Goal: Task Accomplishment & Management: Manage account settings

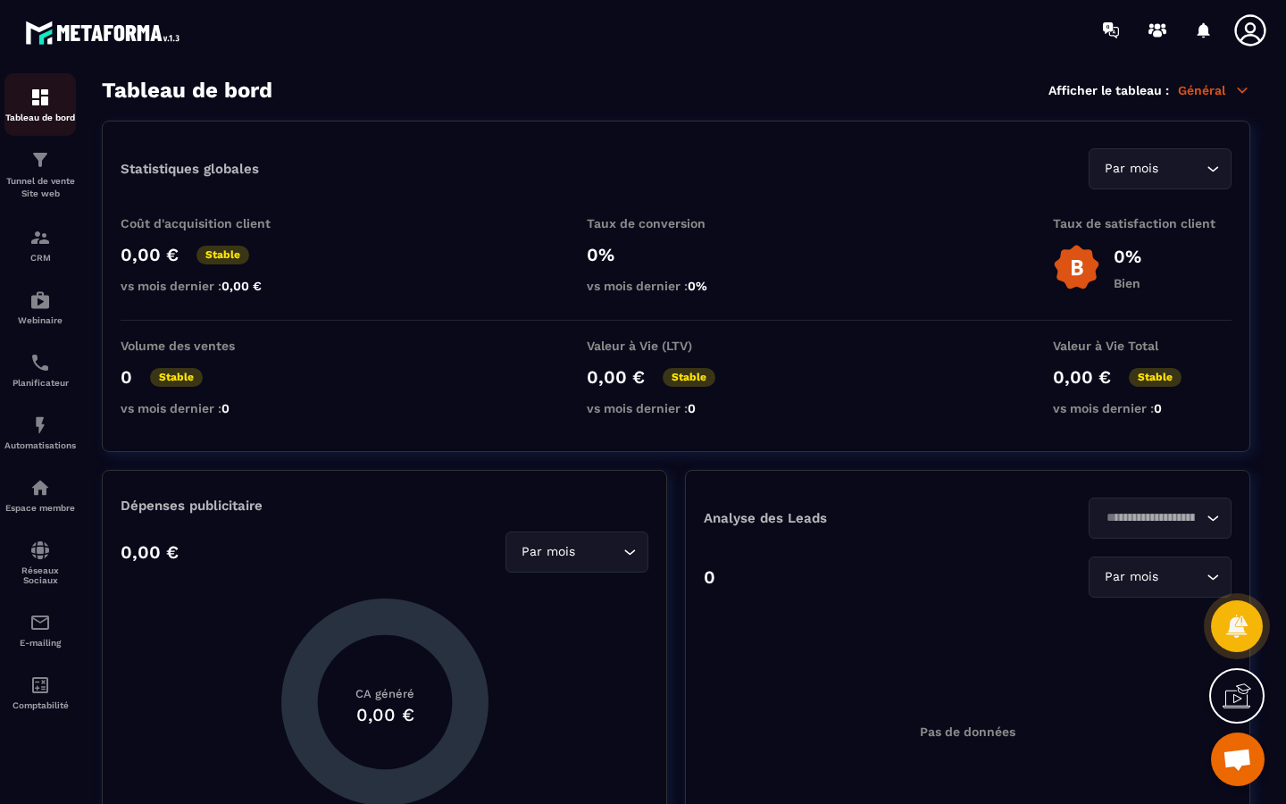
click at [39, 111] on div "Tableau de bord" at bounding box center [39, 105] width 71 height 36
click at [46, 257] on p "CRM" at bounding box center [39, 258] width 71 height 10
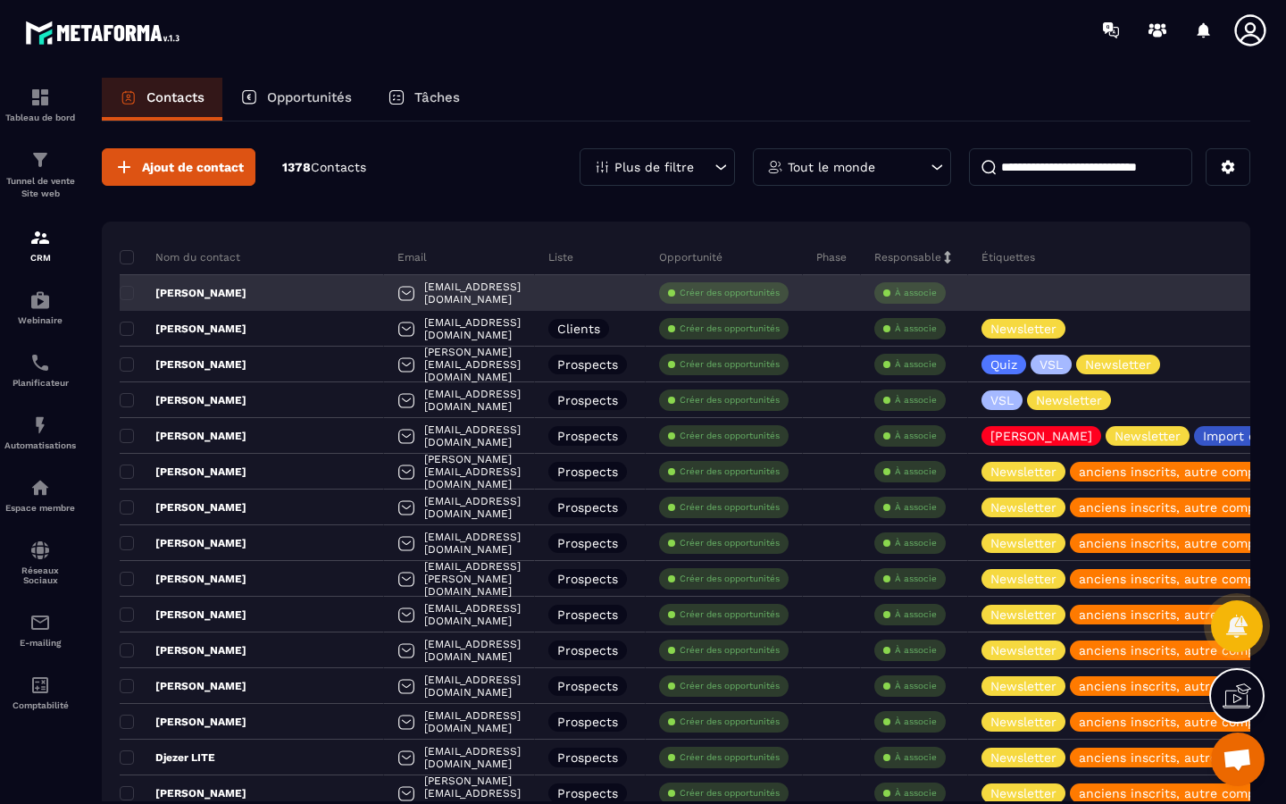
click at [576, 281] on div at bounding box center [590, 293] width 111 height 36
click at [606, 286] on div at bounding box center [590, 293] width 111 height 36
click at [121, 288] on span at bounding box center [127, 293] width 14 height 14
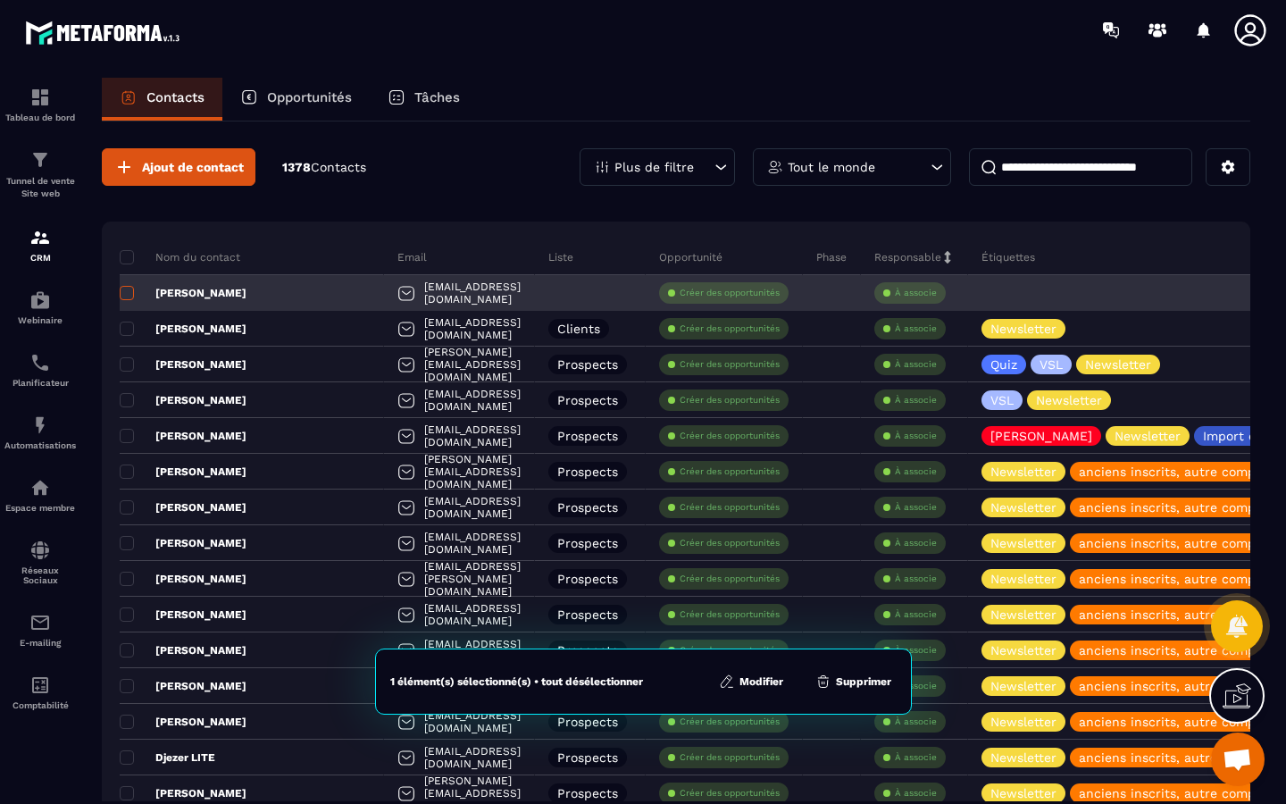
click at [121, 288] on span at bounding box center [127, 293] width 14 height 14
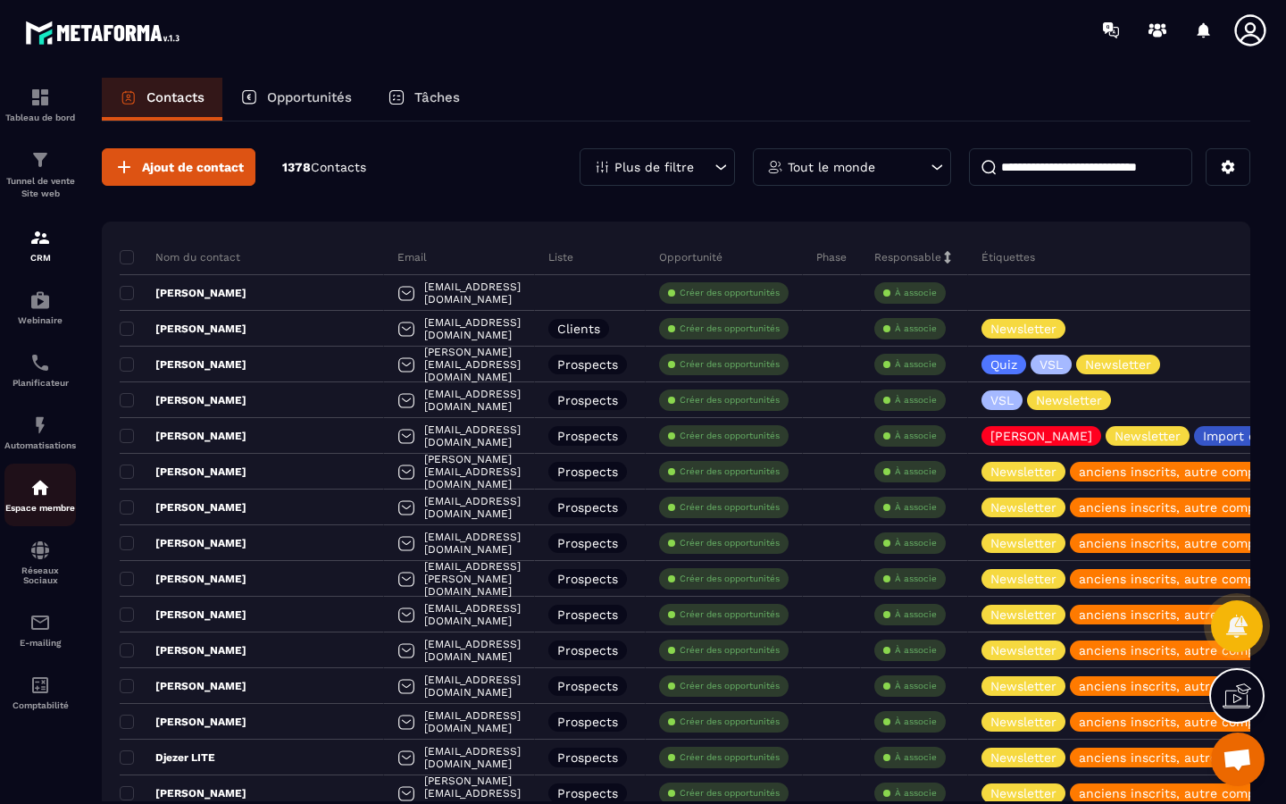
click at [42, 510] on p "Espace membre" at bounding box center [39, 508] width 71 height 10
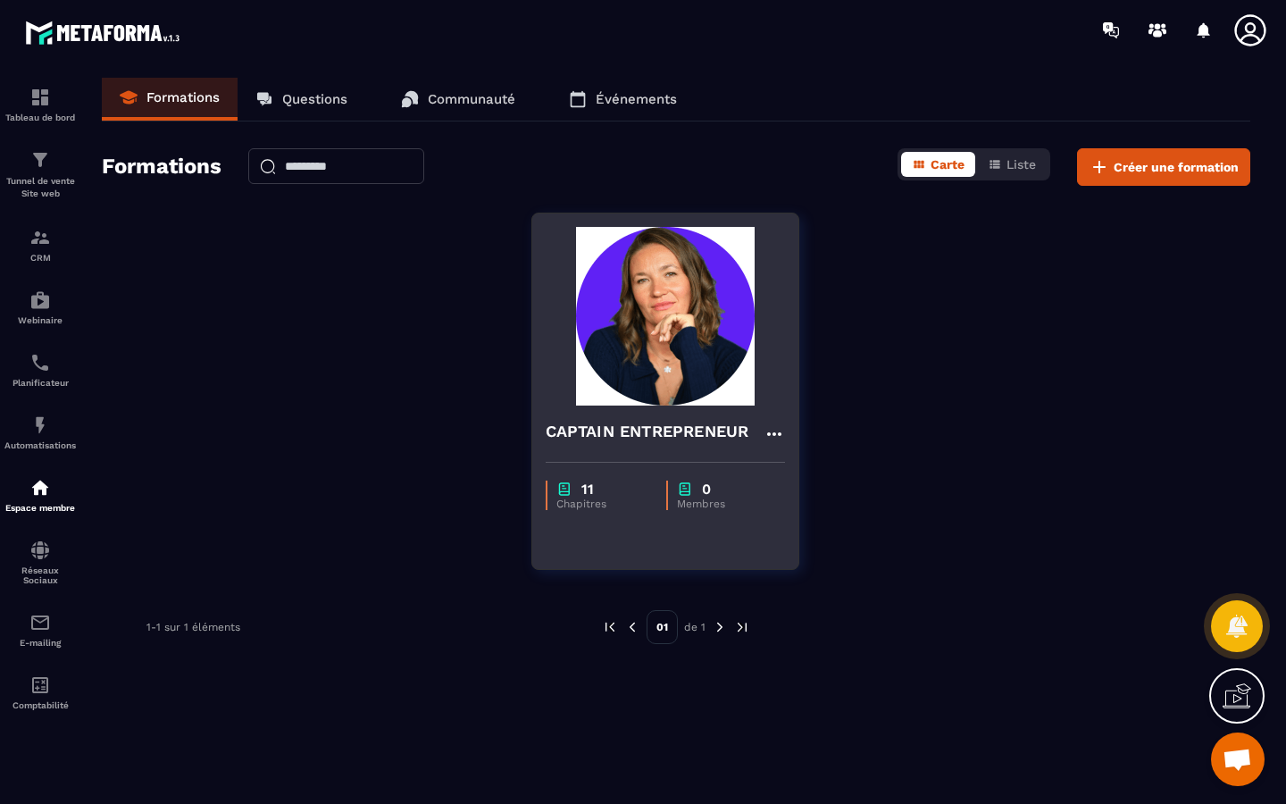
click at [717, 339] on img at bounding box center [665, 316] width 239 height 179
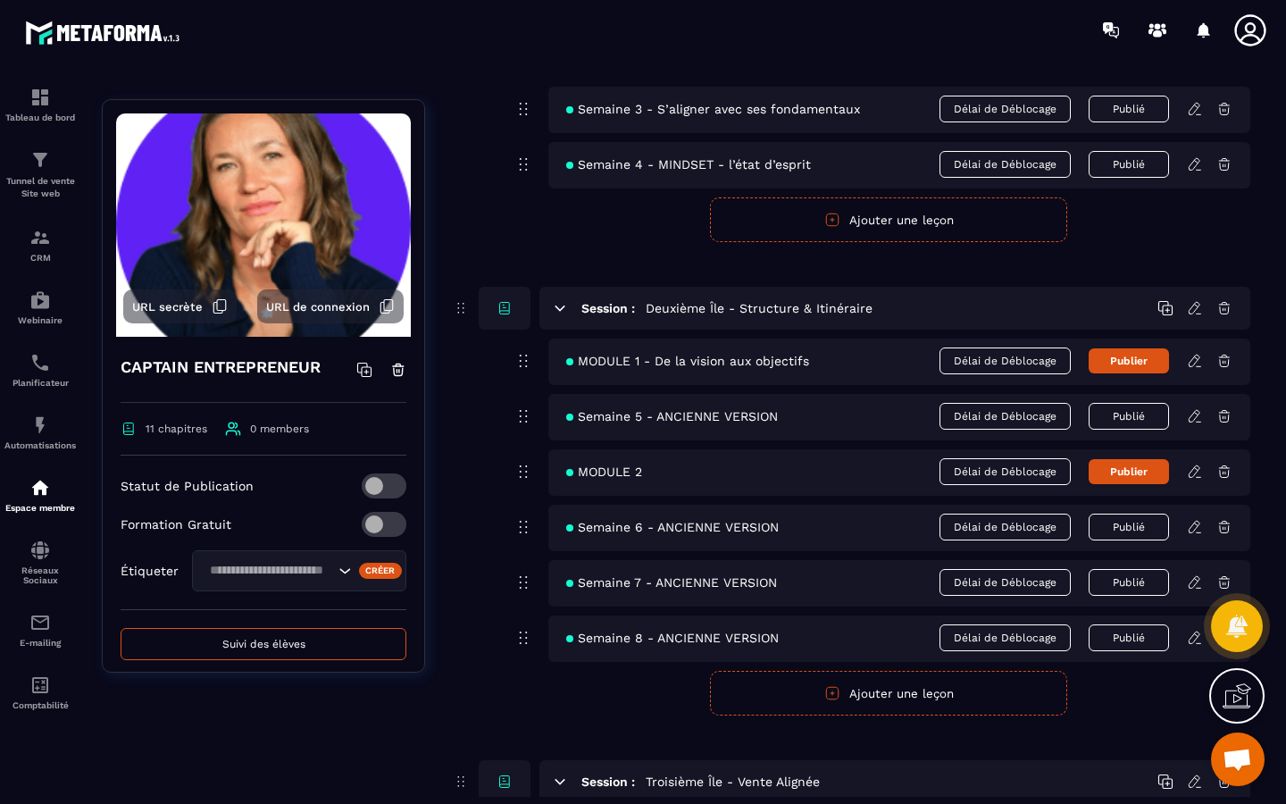
scroll to position [1032, 0]
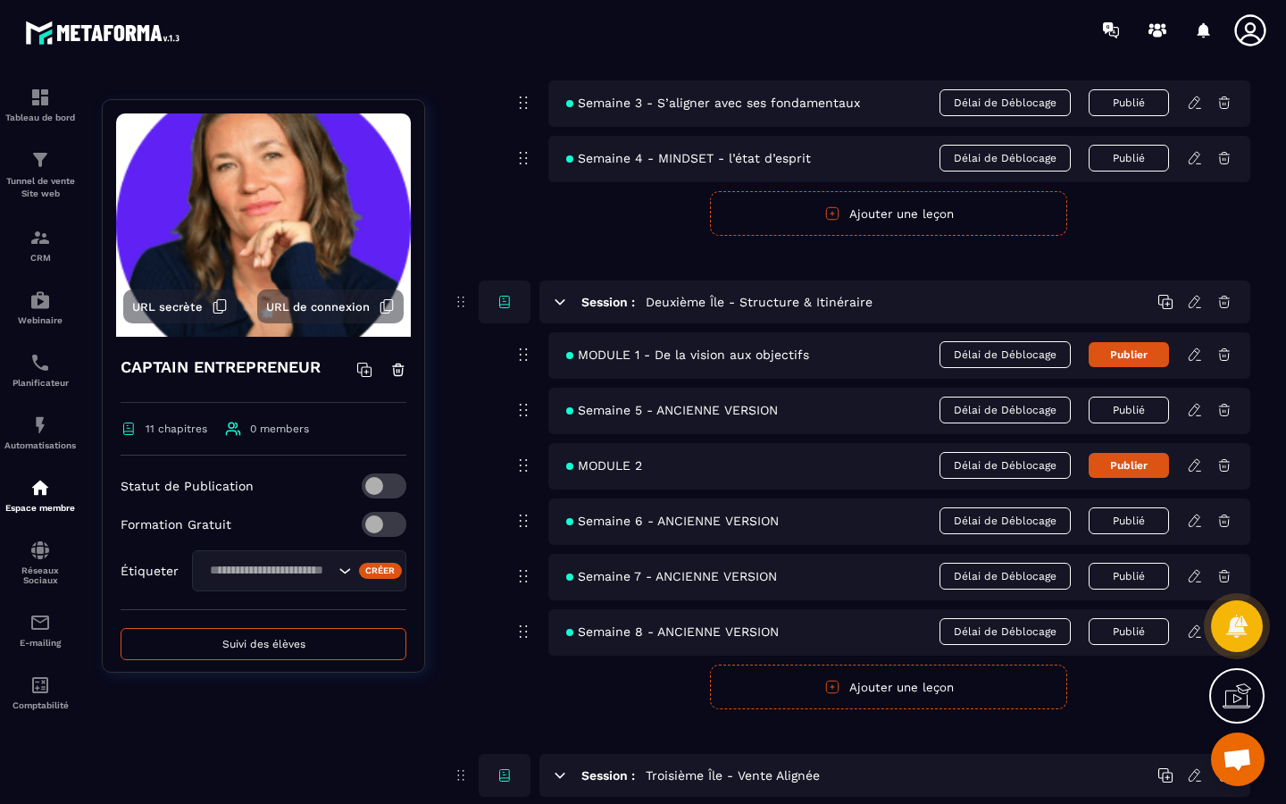
click at [212, 305] on icon at bounding box center [220, 306] width 16 height 16
click at [36, 161] on img at bounding box center [39, 159] width 21 height 21
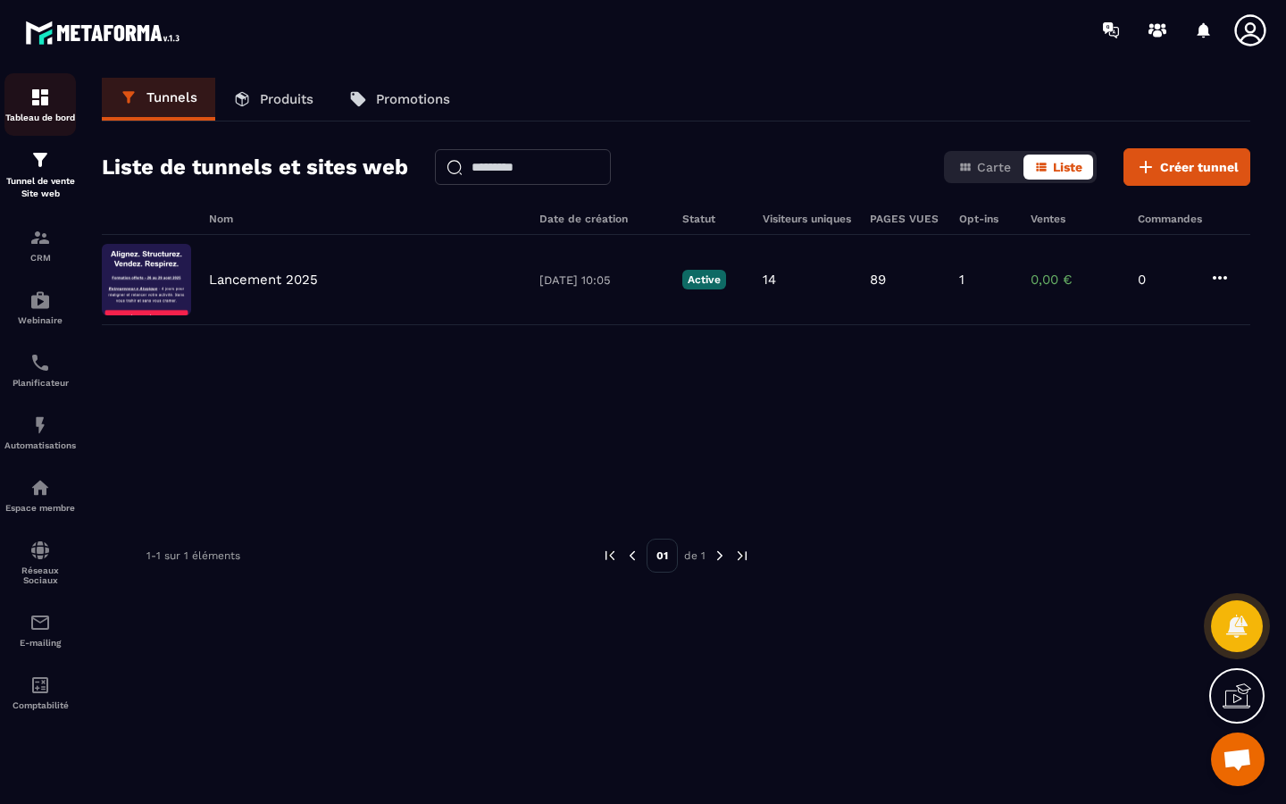
click at [42, 111] on div "Tableau de bord" at bounding box center [39, 105] width 71 height 36
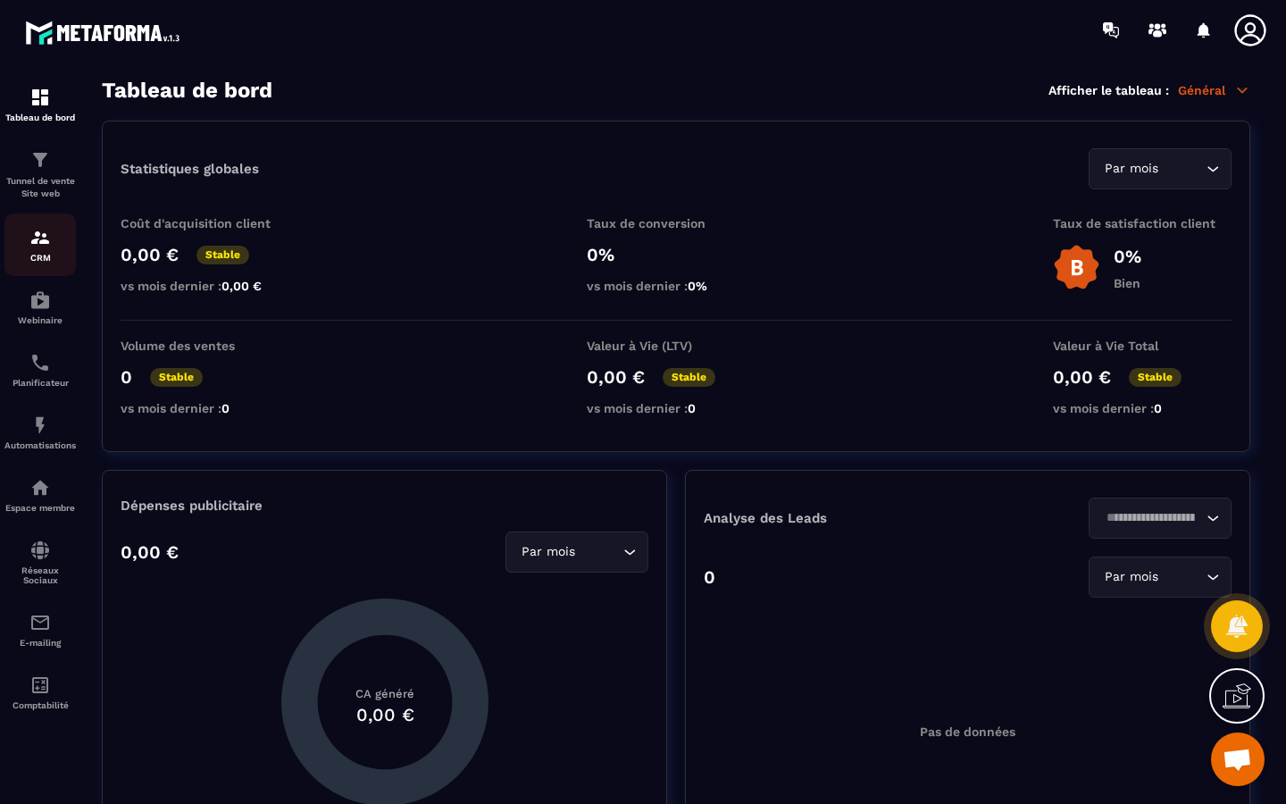
click at [22, 247] on div "CRM" at bounding box center [39, 245] width 71 height 36
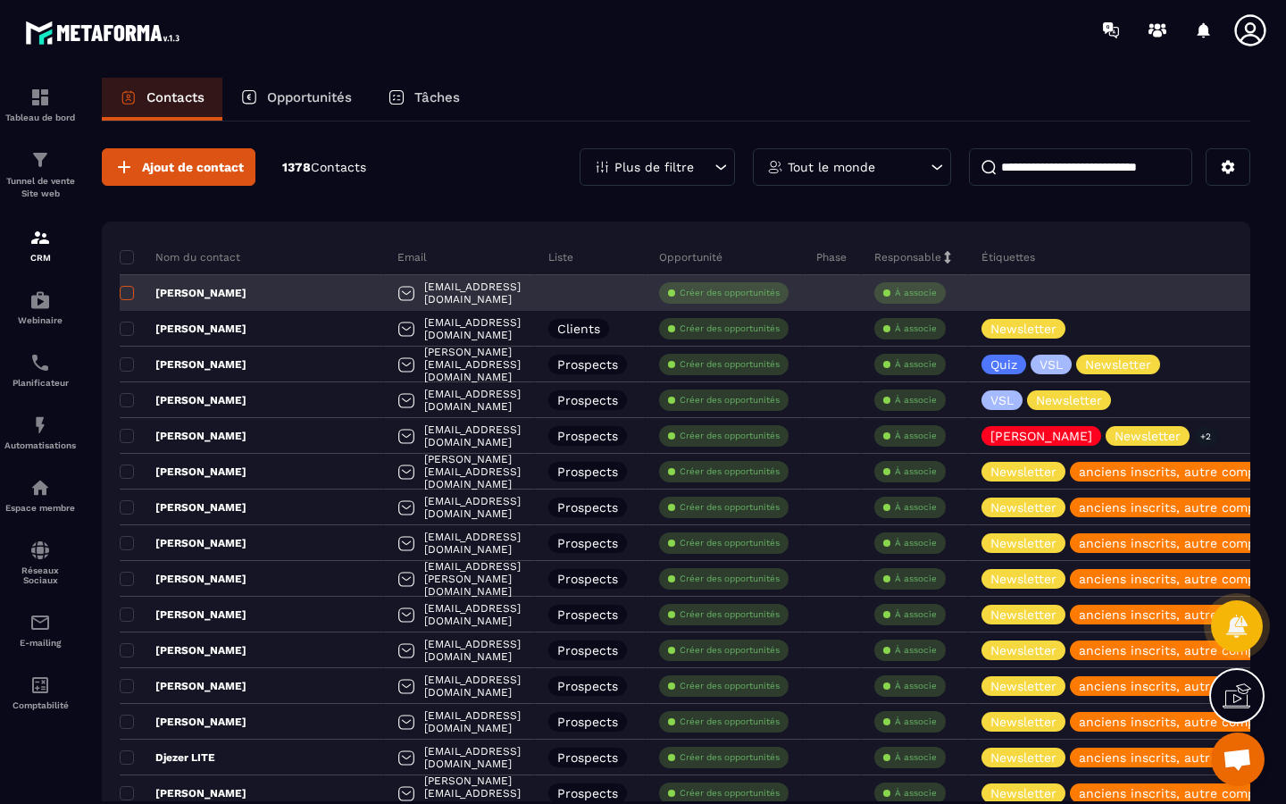
click at [125, 294] on span at bounding box center [127, 293] width 14 height 14
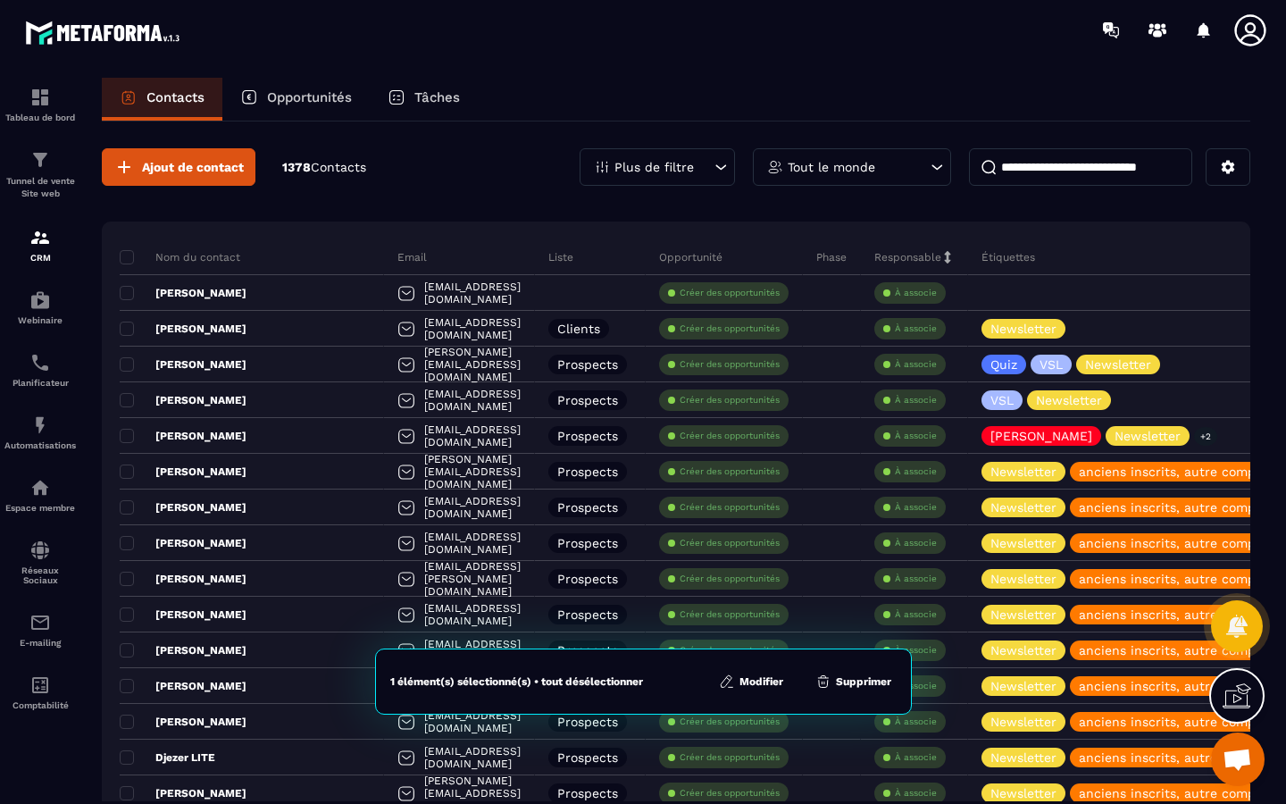
click at [756, 675] on button "Modifier" at bounding box center [751, 681] width 75 height 18
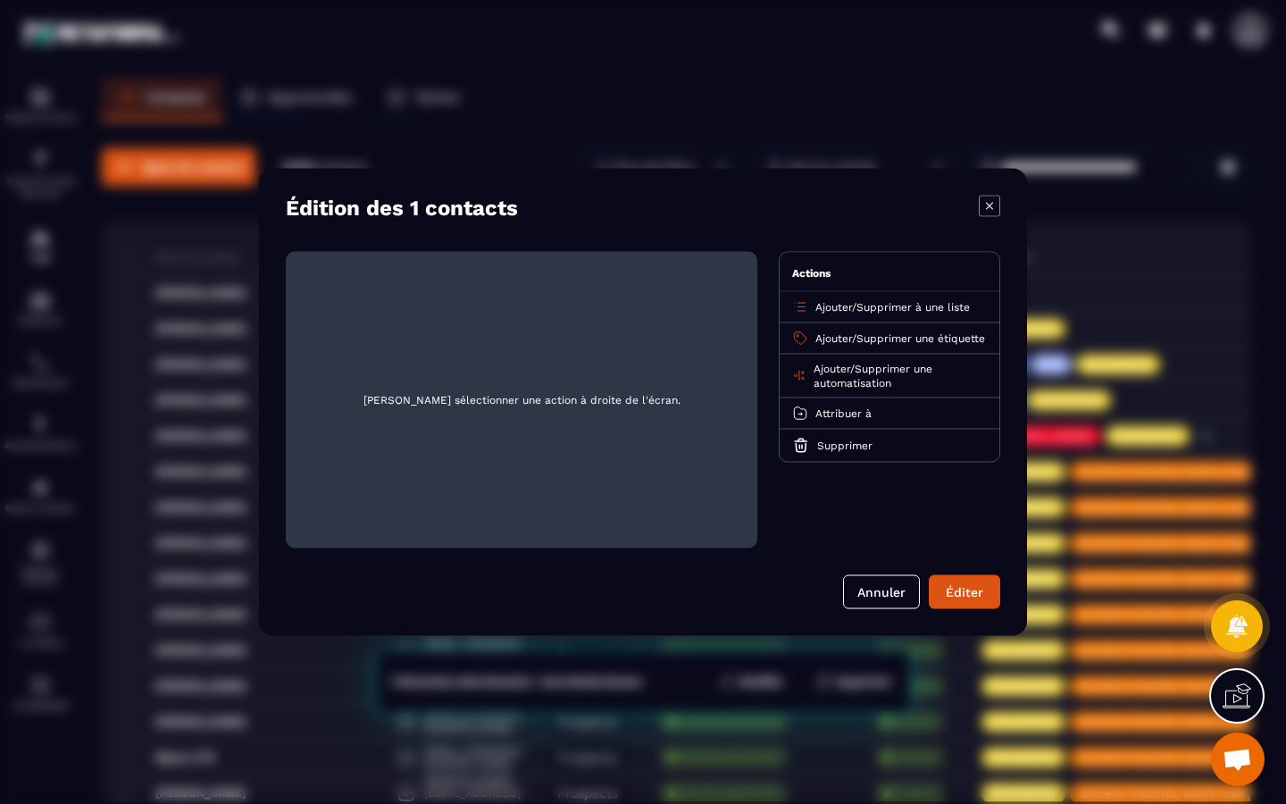
click at [923, 306] on span "Supprimer à une liste" at bounding box center [912, 307] width 113 height 13
click at [838, 305] on span "Ajouter" at bounding box center [833, 307] width 37 height 13
click at [830, 305] on span "Ajouter" at bounding box center [833, 307] width 37 height 13
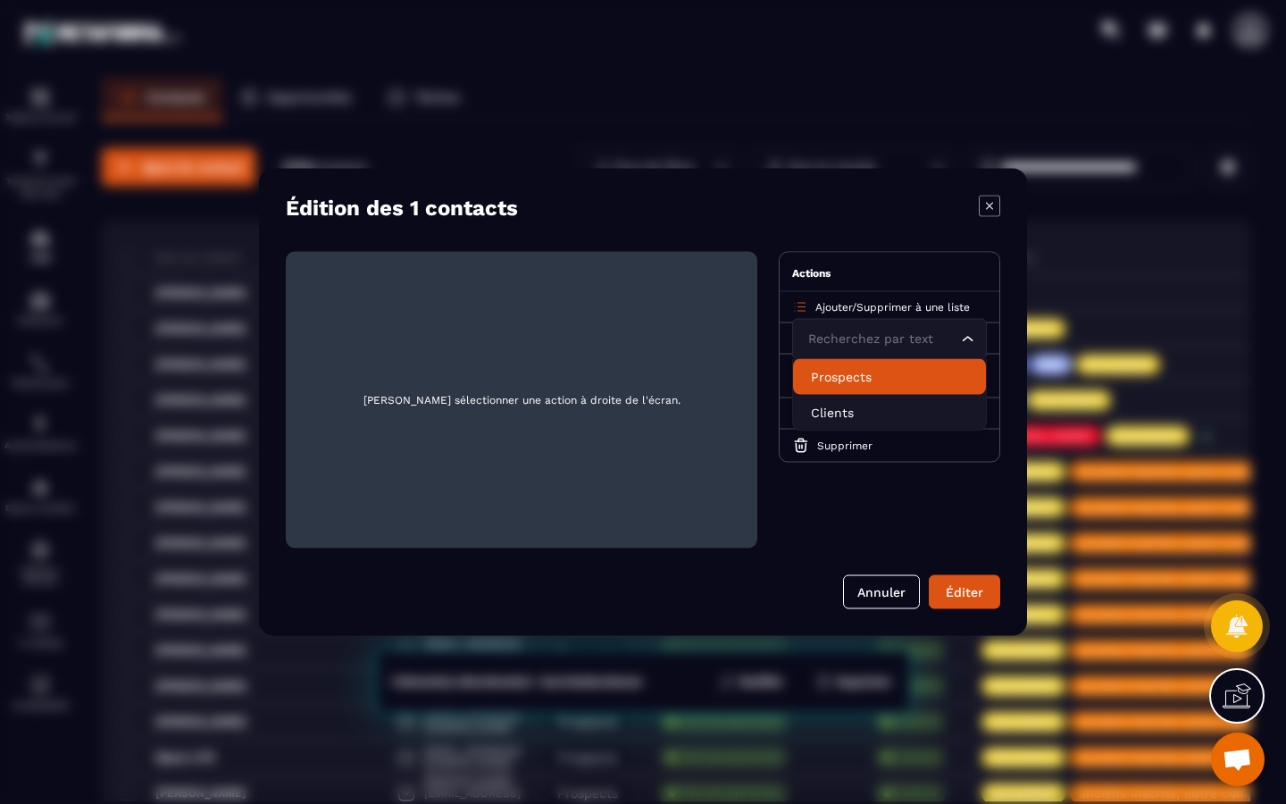
click at [831, 376] on p "Prospects" at bounding box center [889, 377] width 157 height 18
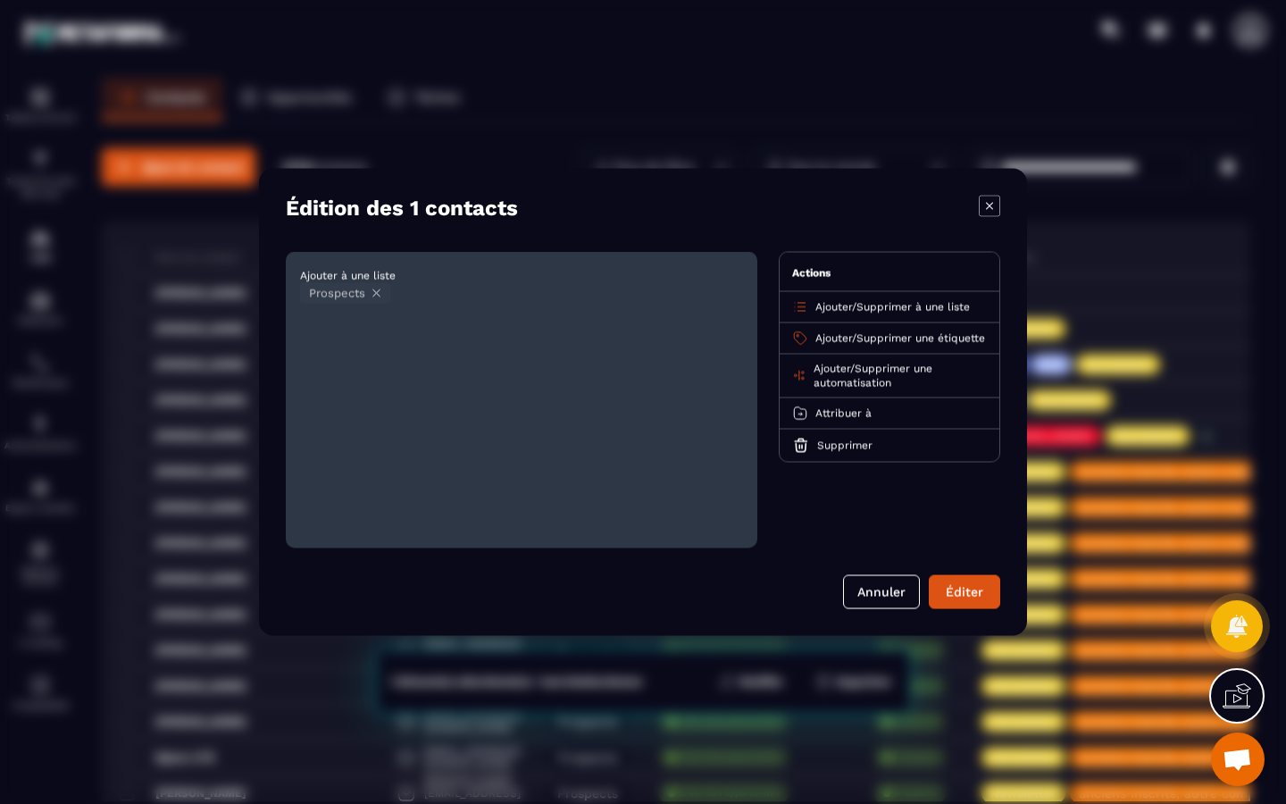
click at [819, 338] on span "Ajouter" at bounding box center [833, 338] width 37 height 13
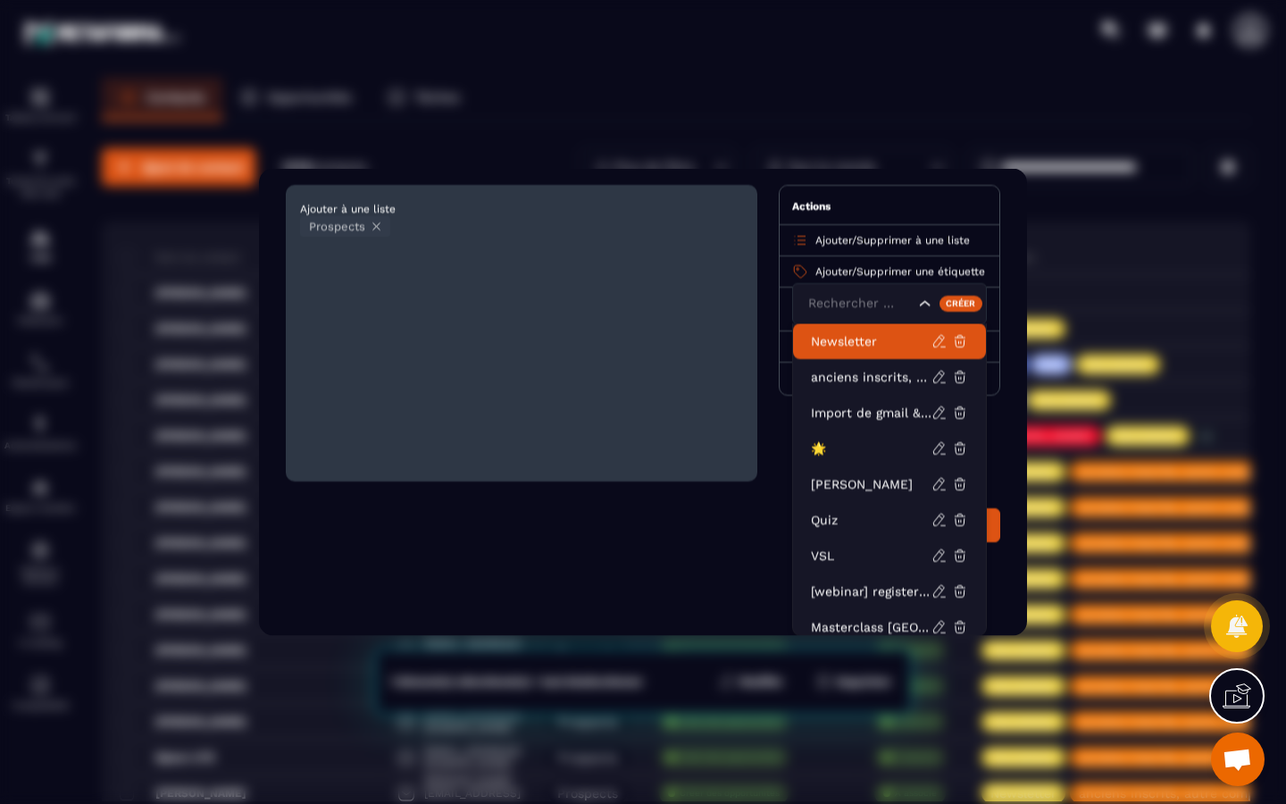
click at [845, 337] on p "Newsletter" at bounding box center [871, 341] width 121 height 18
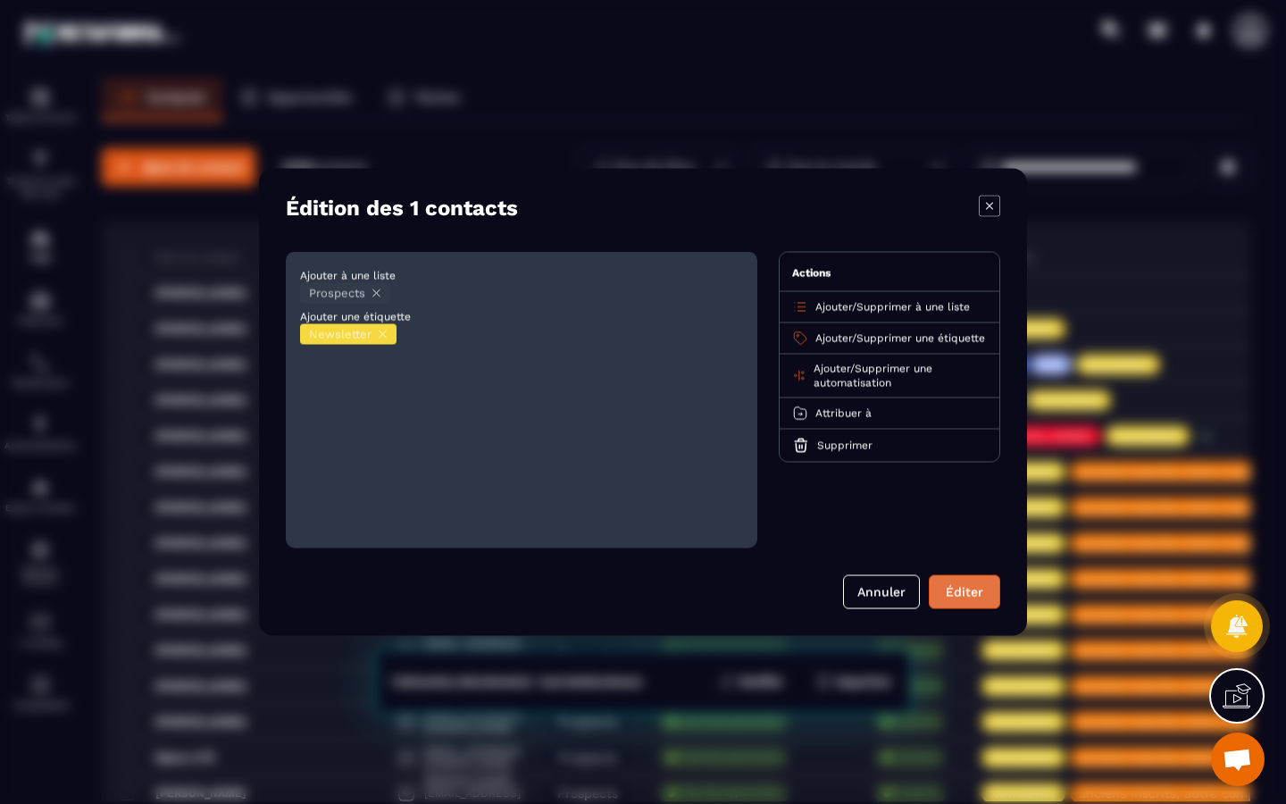
click at [974, 591] on button "Éditer" at bounding box center [964, 592] width 71 height 34
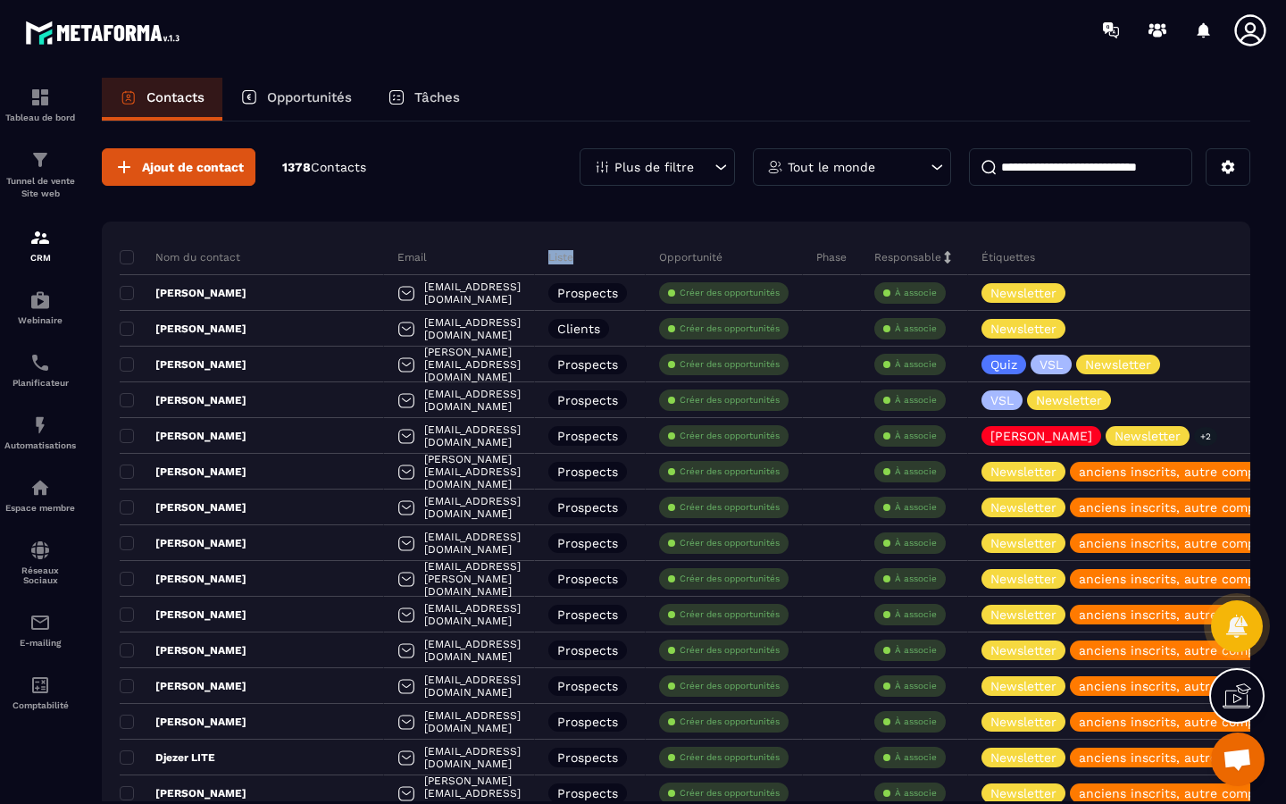
drag, startPoint x: 560, startPoint y: 257, endPoint x: 615, endPoint y: 258, distance: 55.4
click at [615, 258] on div "Liste" at bounding box center [590, 257] width 111 height 36
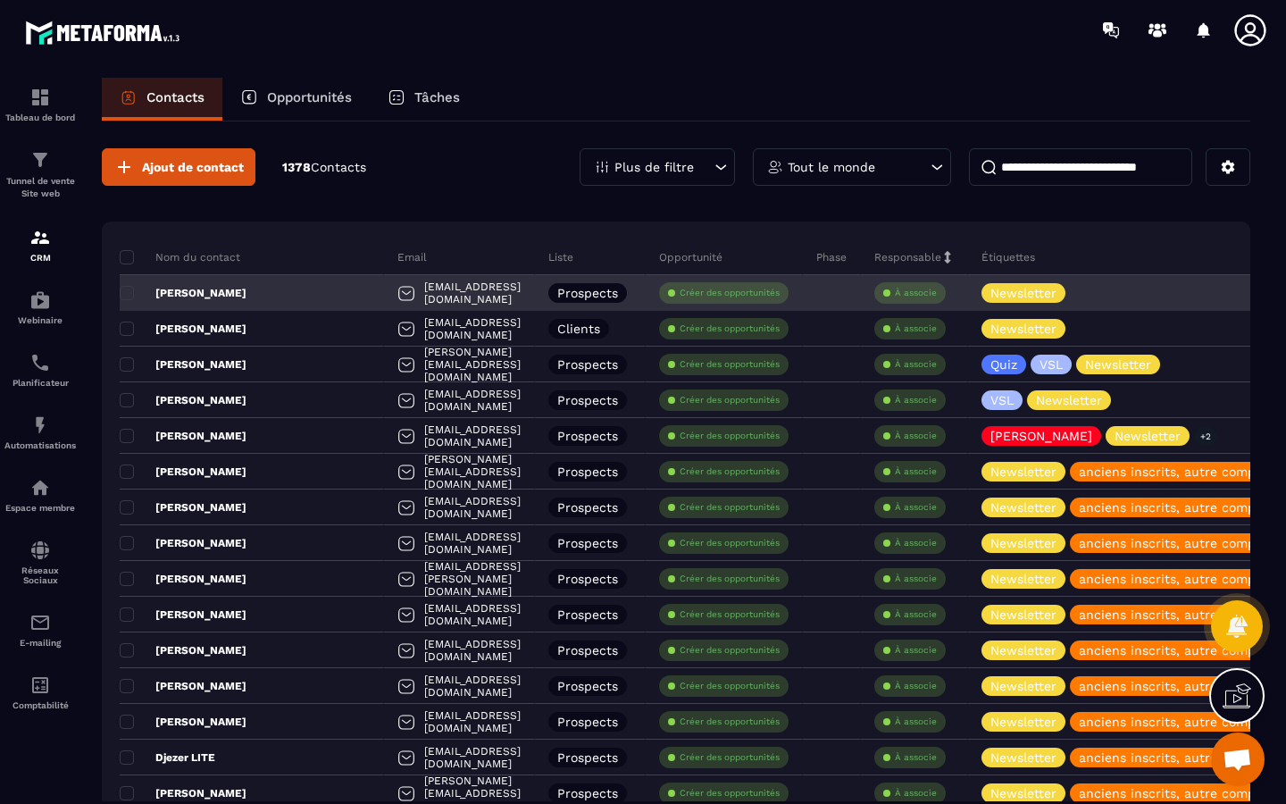
click at [603, 287] on p "Prospects" at bounding box center [587, 293] width 61 height 13
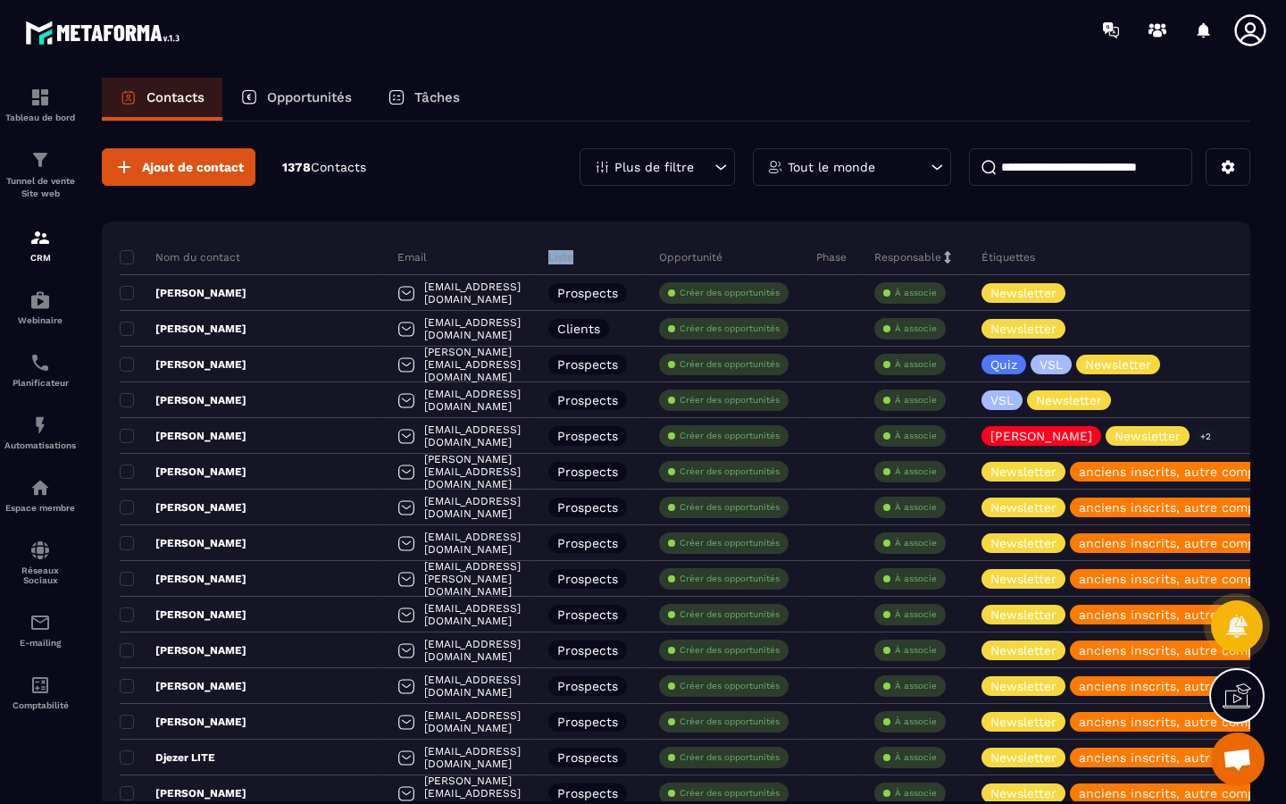
drag, startPoint x: 561, startPoint y: 254, endPoint x: 633, endPoint y: 255, distance: 72.3
click at [633, 255] on div "Liste" at bounding box center [590, 257] width 111 height 36
click at [607, 256] on div "Liste" at bounding box center [590, 257] width 111 height 36
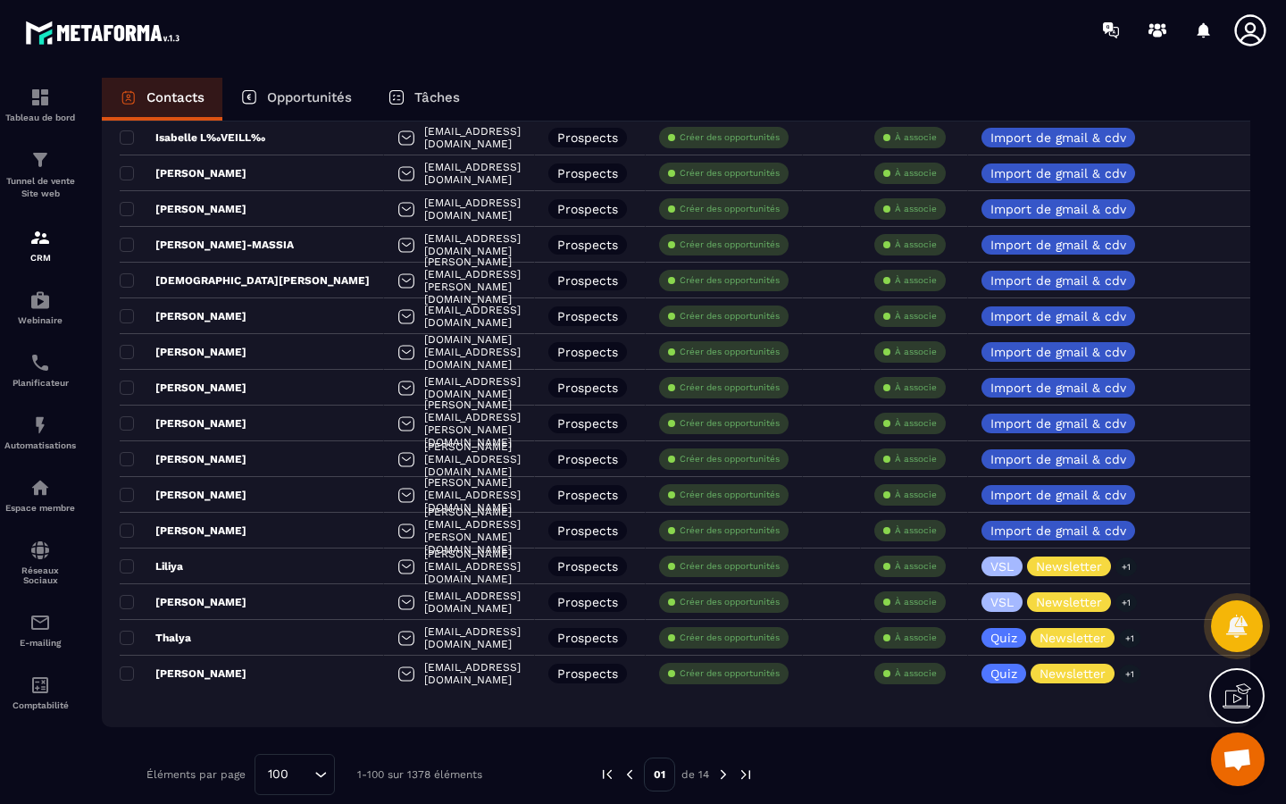
scroll to position [3177, 0]
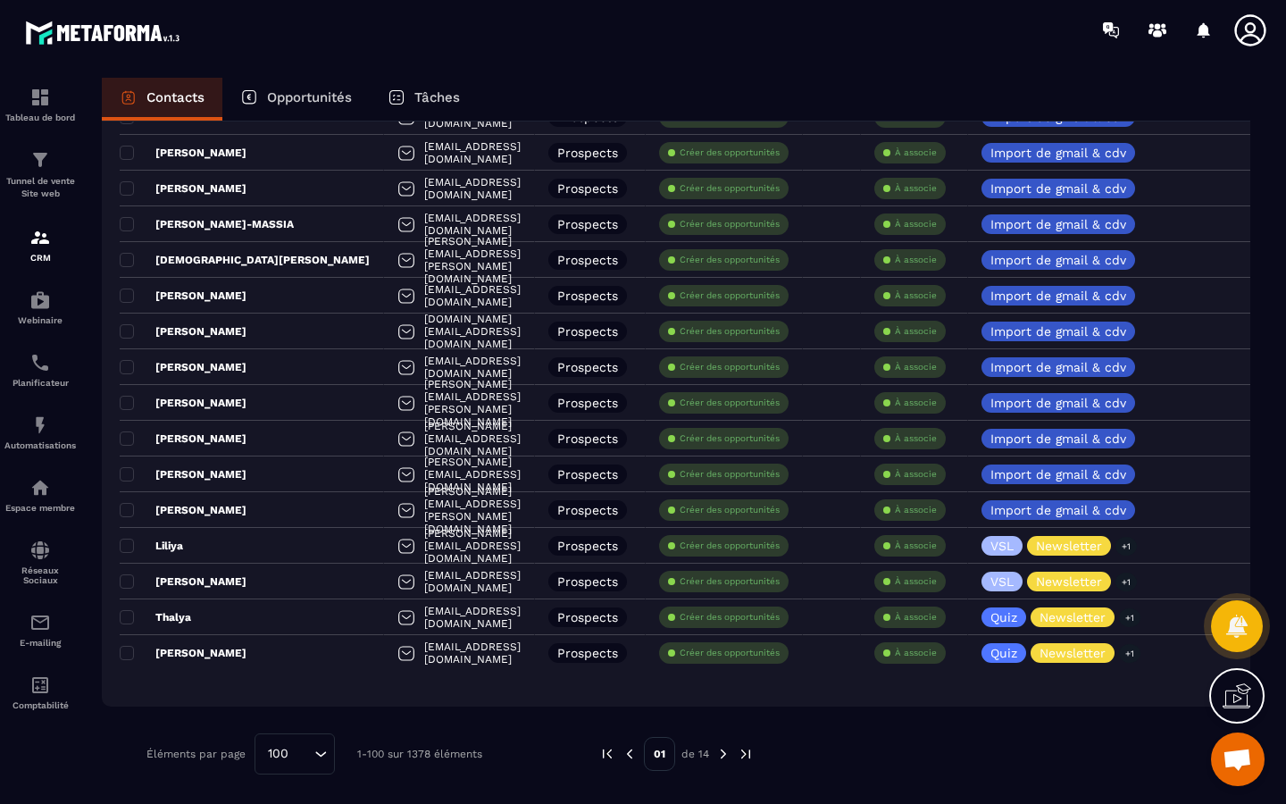
click at [722, 753] on img at bounding box center [723, 754] width 16 height 16
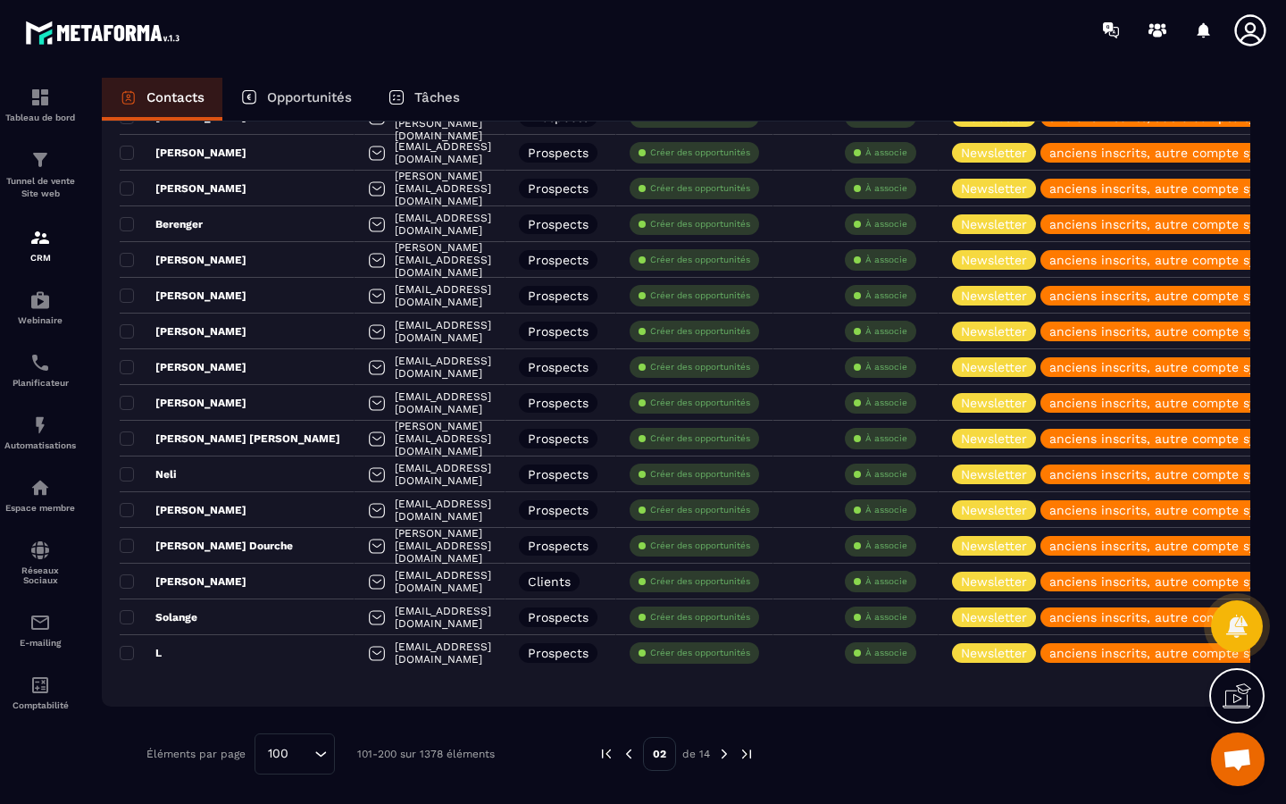
click at [722, 761] on img at bounding box center [724, 754] width 16 height 16
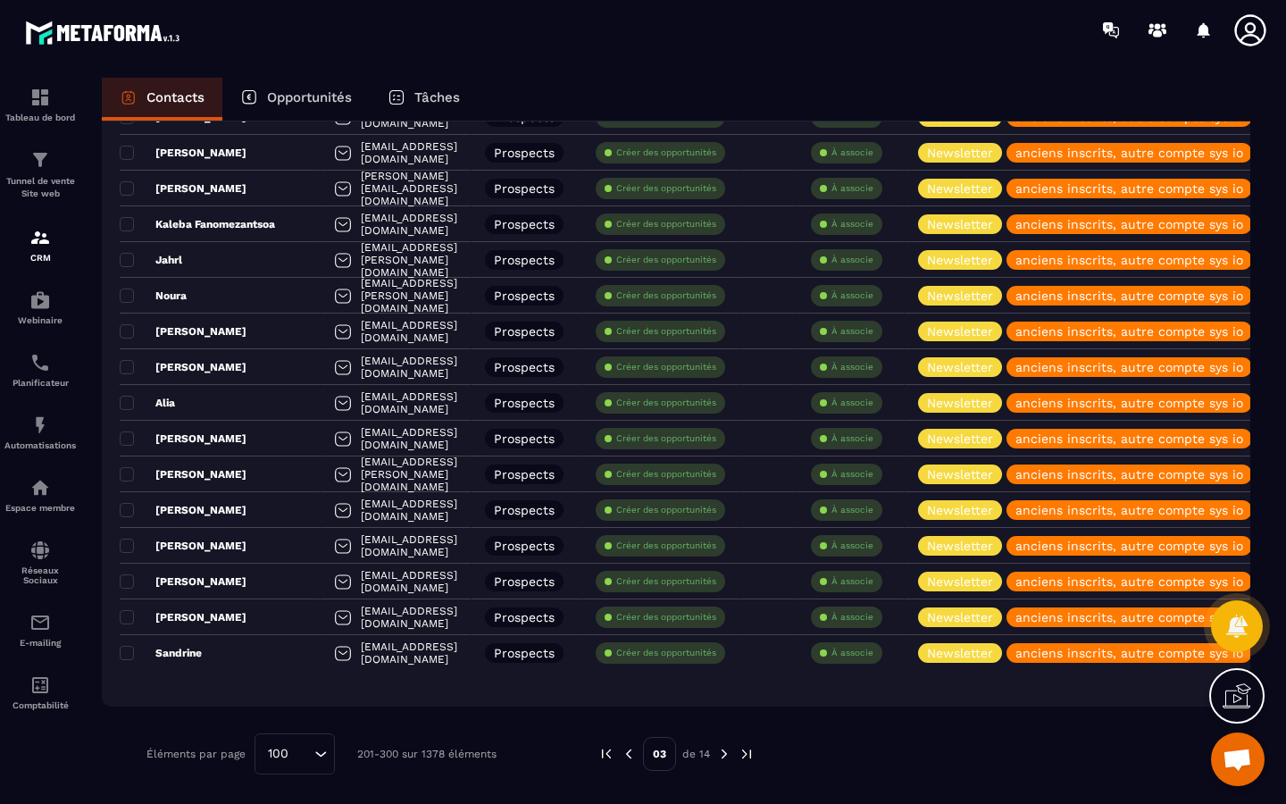
click at [728, 760] on img at bounding box center [724, 754] width 16 height 16
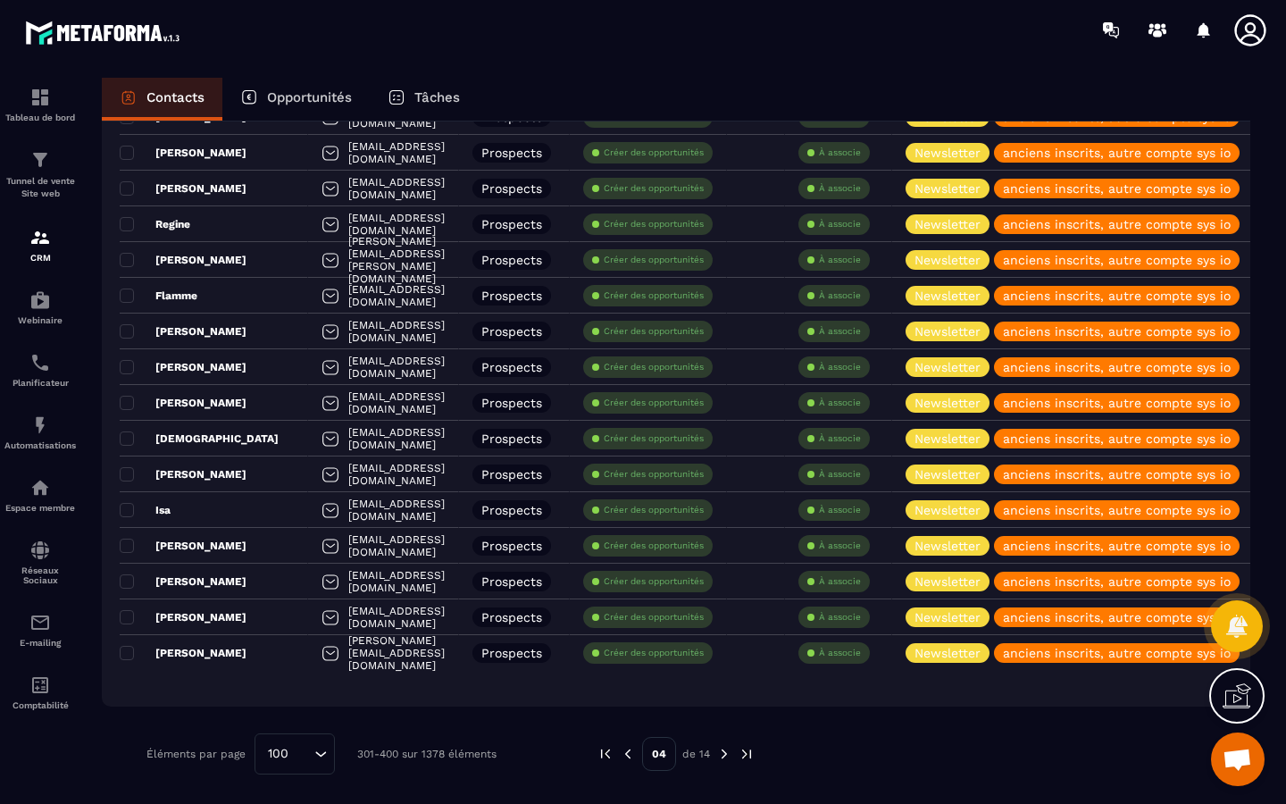
click at [719, 756] on img at bounding box center [724, 754] width 16 height 16
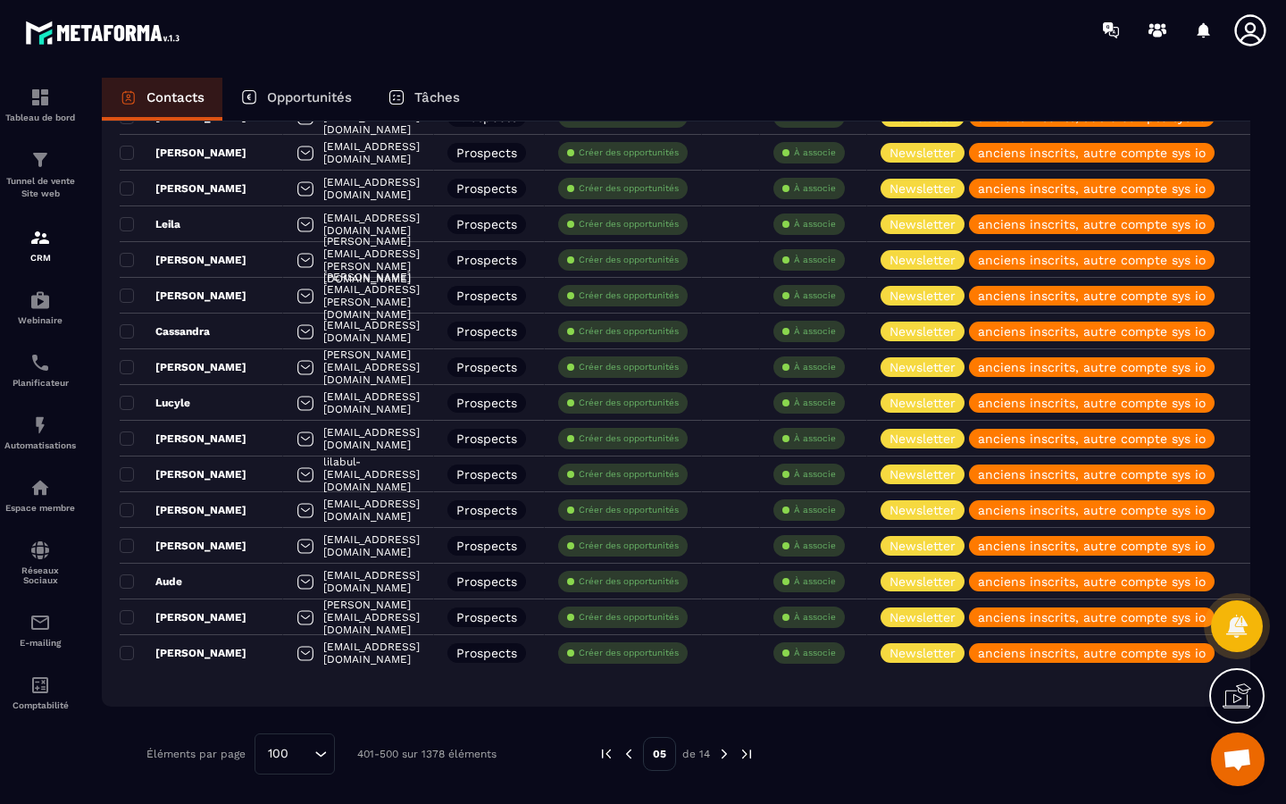
click at [744, 751] on img at bounding box center [747, 754] width 16 height 16
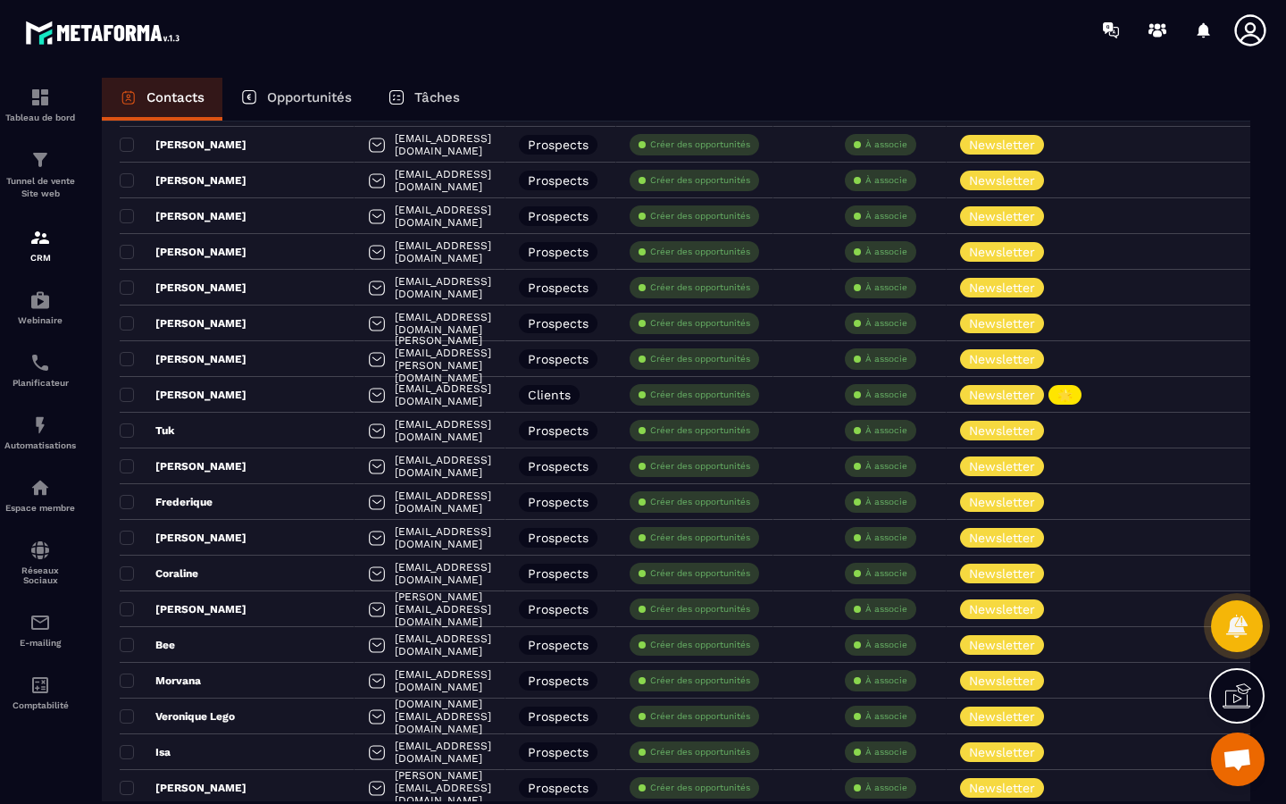
scroll to position [0, 0]
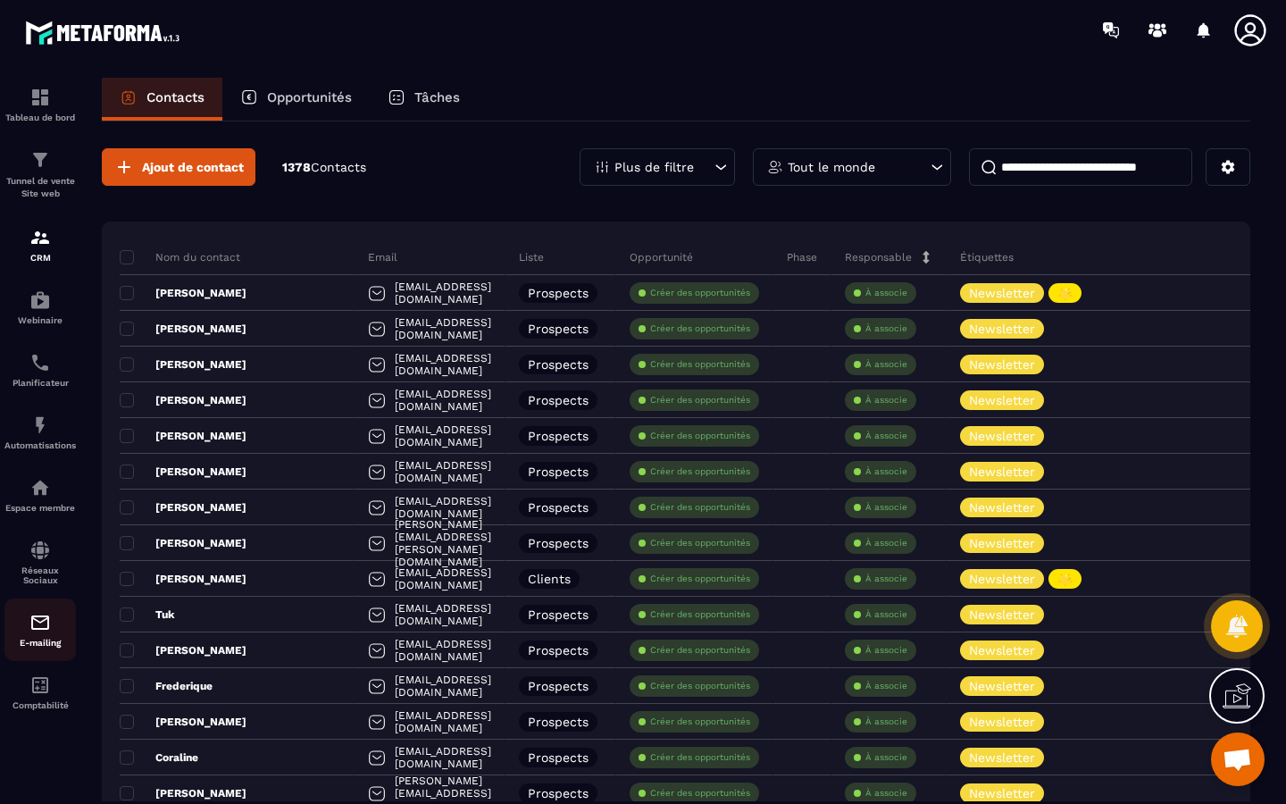
click at [32, 627] on img at bounding box center [39, 622] width 21 height 21
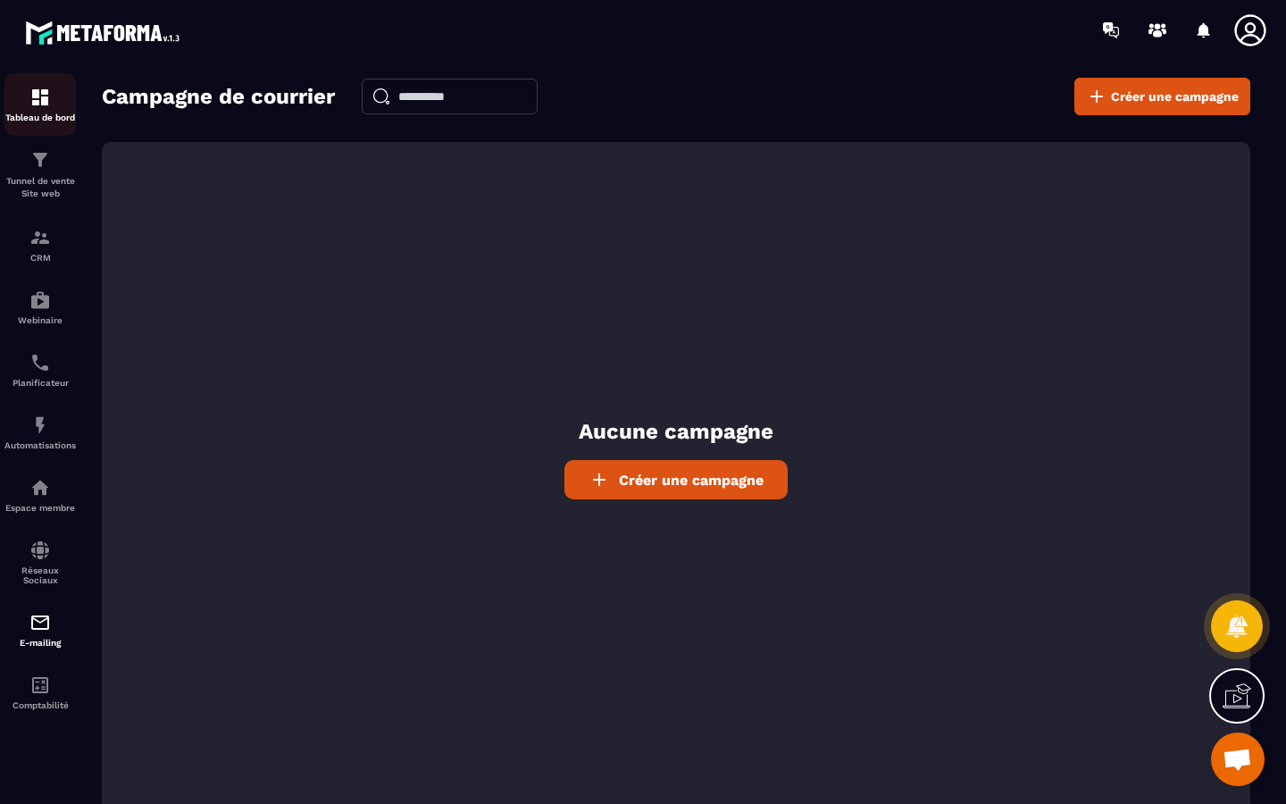
click at [45, 121] on p "Tableau de bord" at bounding box center [39, 118] width 71 height 10
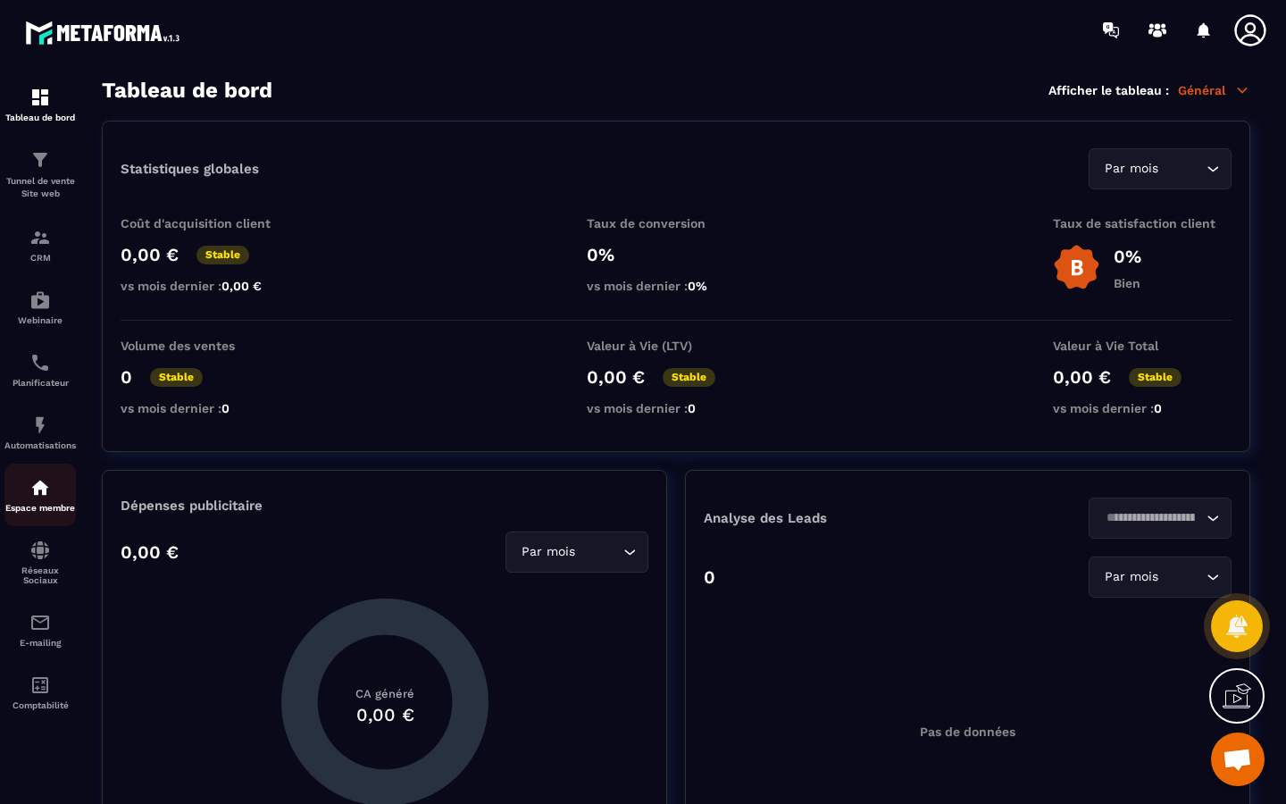
click at [38, 512] on p "Espace membre" at bounding box center [39, 508] width 71 height 10
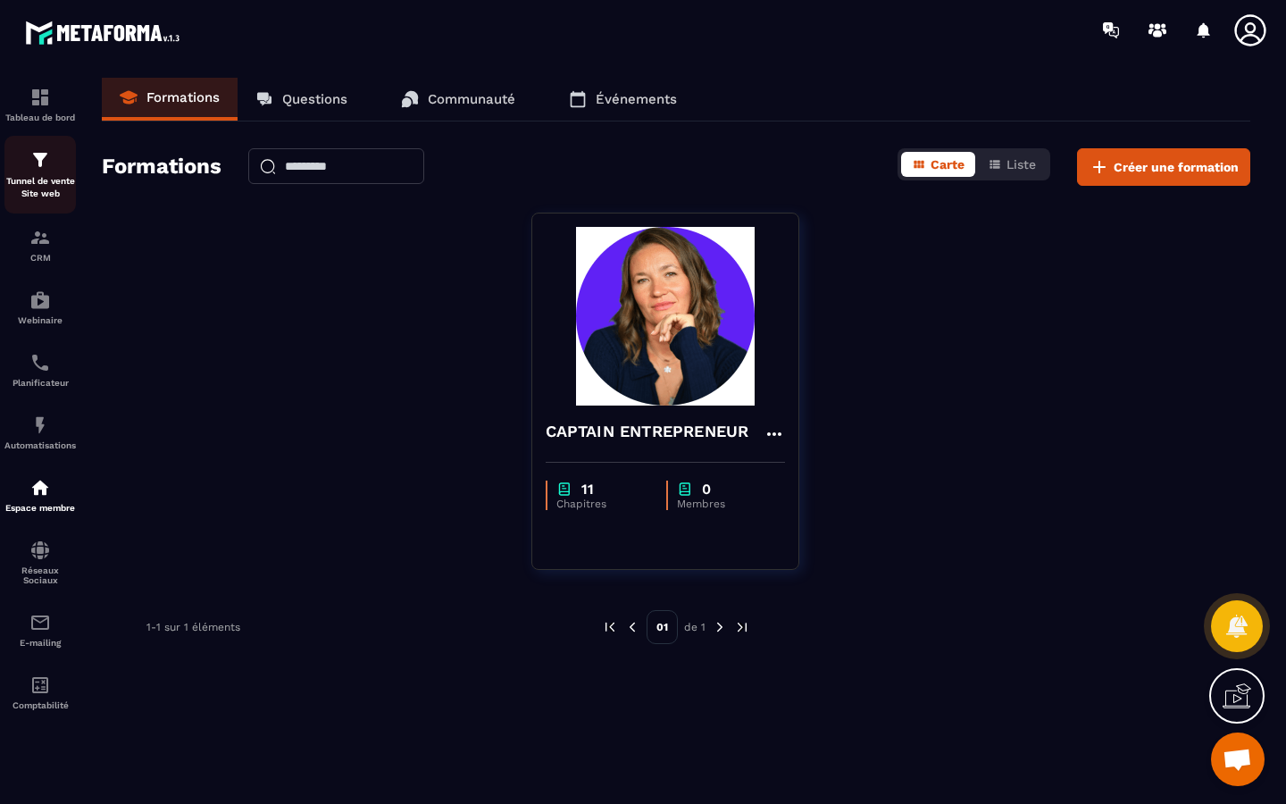
click at [30, 184] on p "Tunnel de vente Site web" at bounding box center [39, 187] width 71 height 25
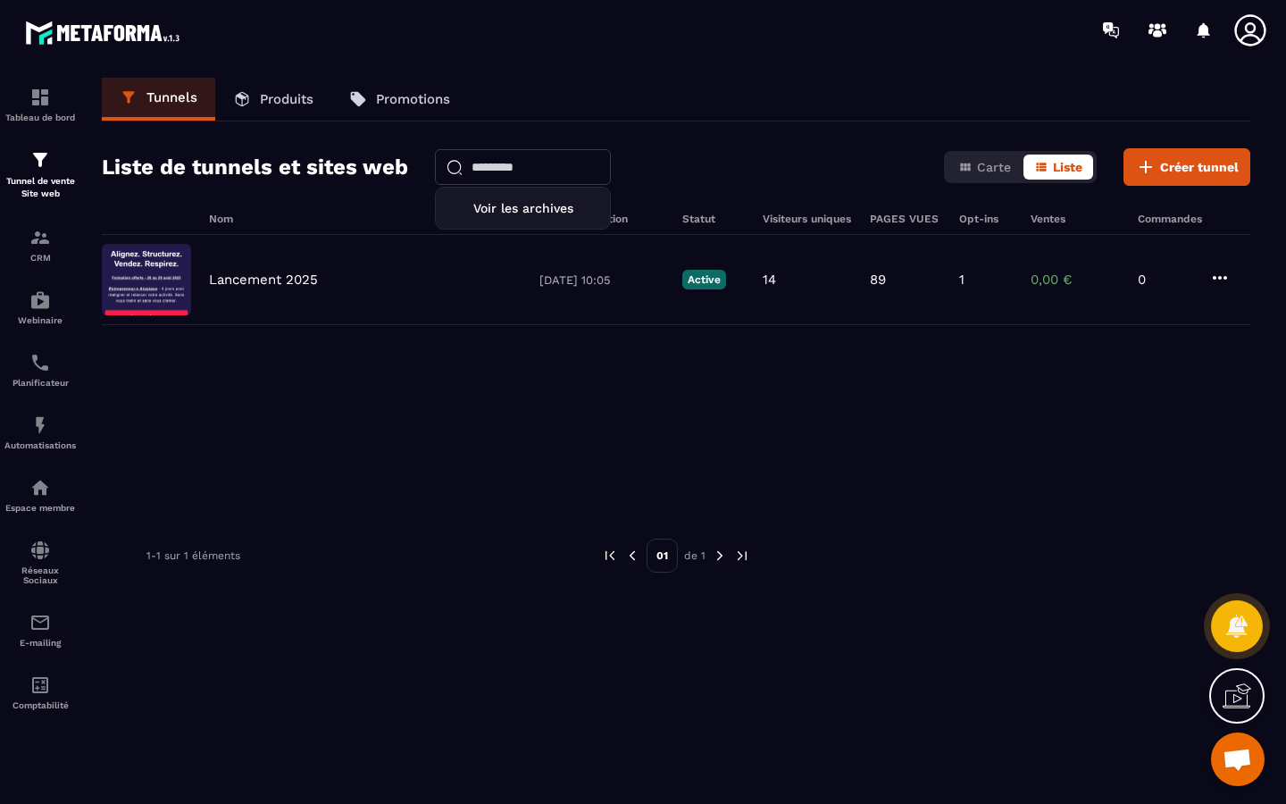
click at [523, 163] on input "text" at bounding box center [523, 167] width 176 height 36
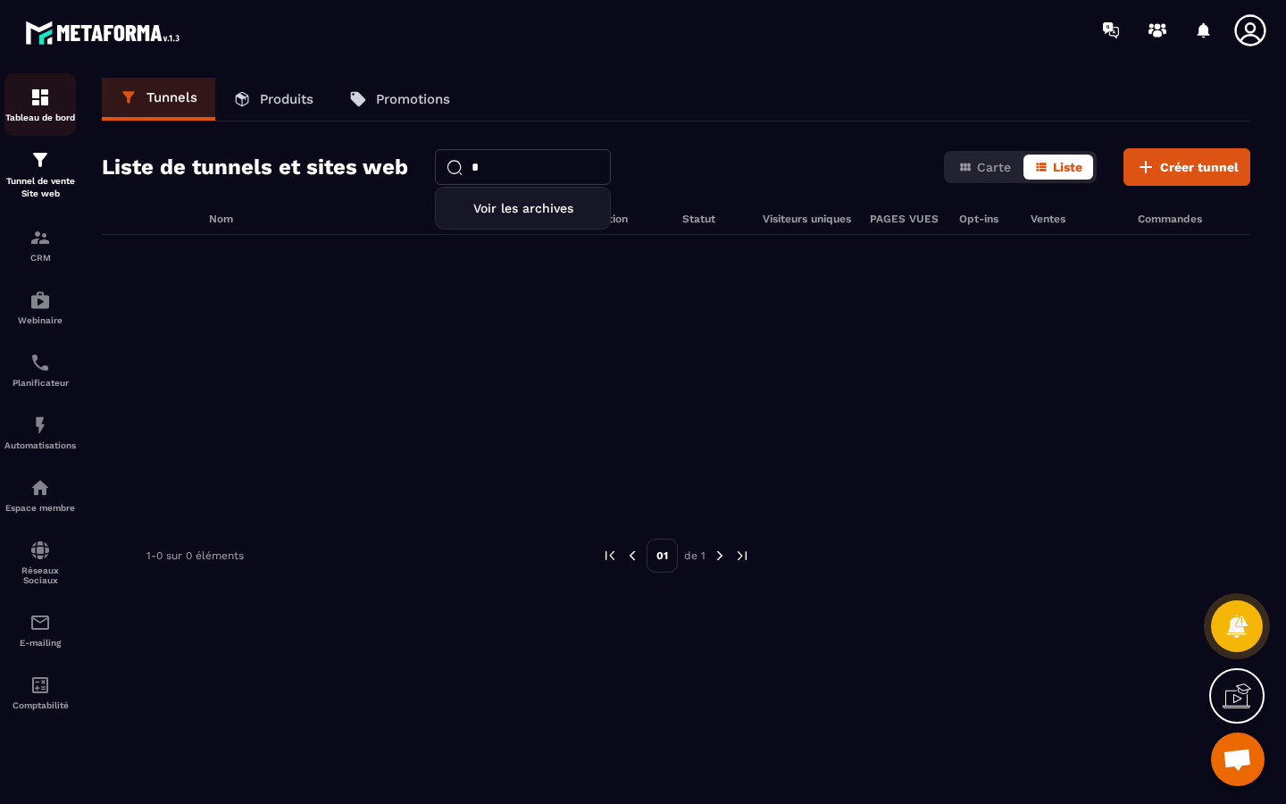
type input "*"
click at [49, 109] on div "Tableau de bord" at bounding box center [39, 105] width 71 height 36
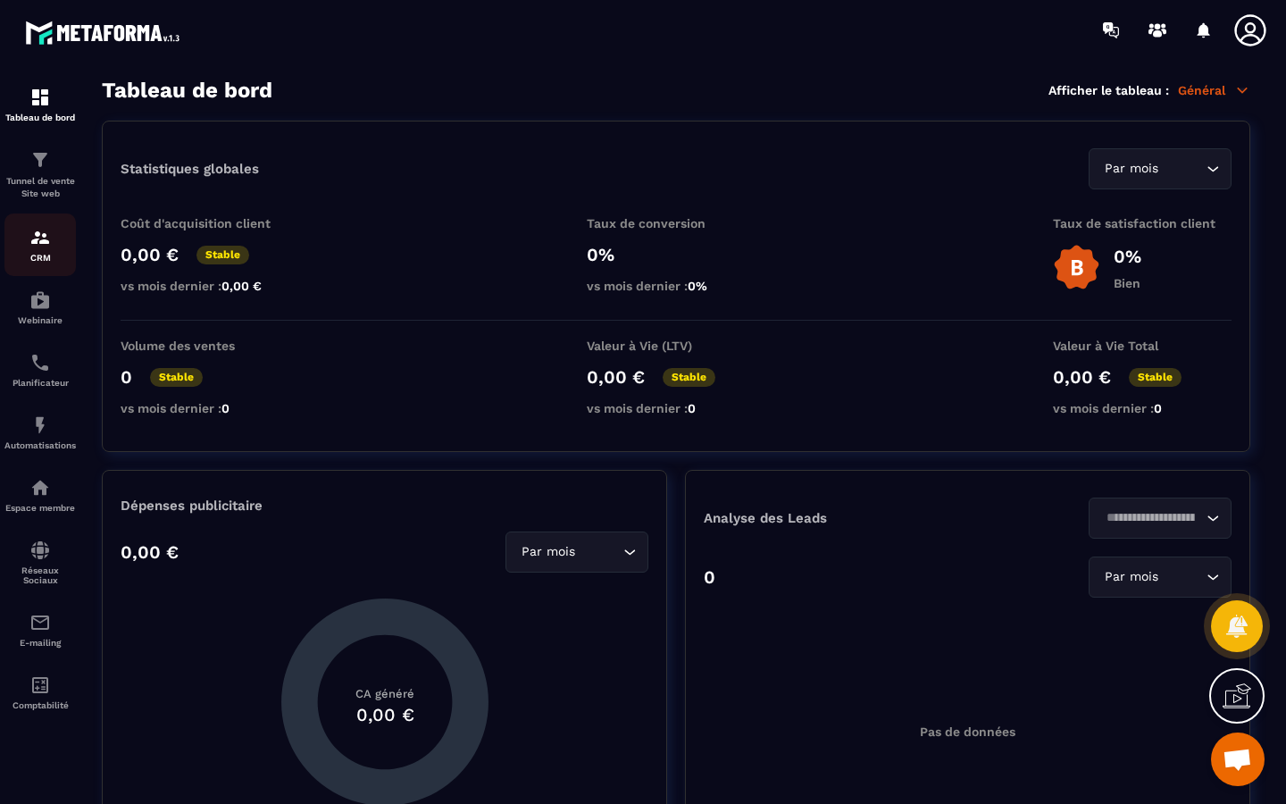
click at [39, 242] on img at bounding box center [39, 237] width 21 height 21
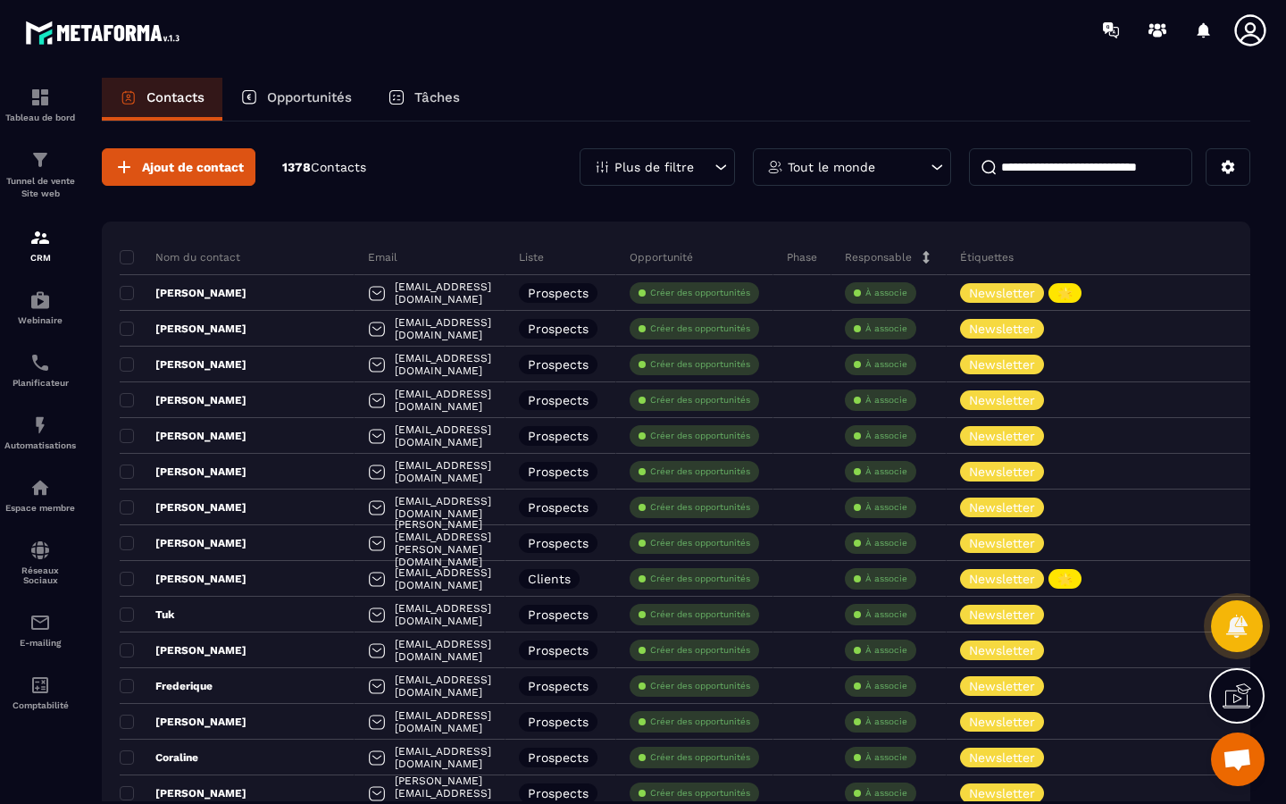
click at [1102, 172] on input at bounding box center [1080, 167] width 223 height 38
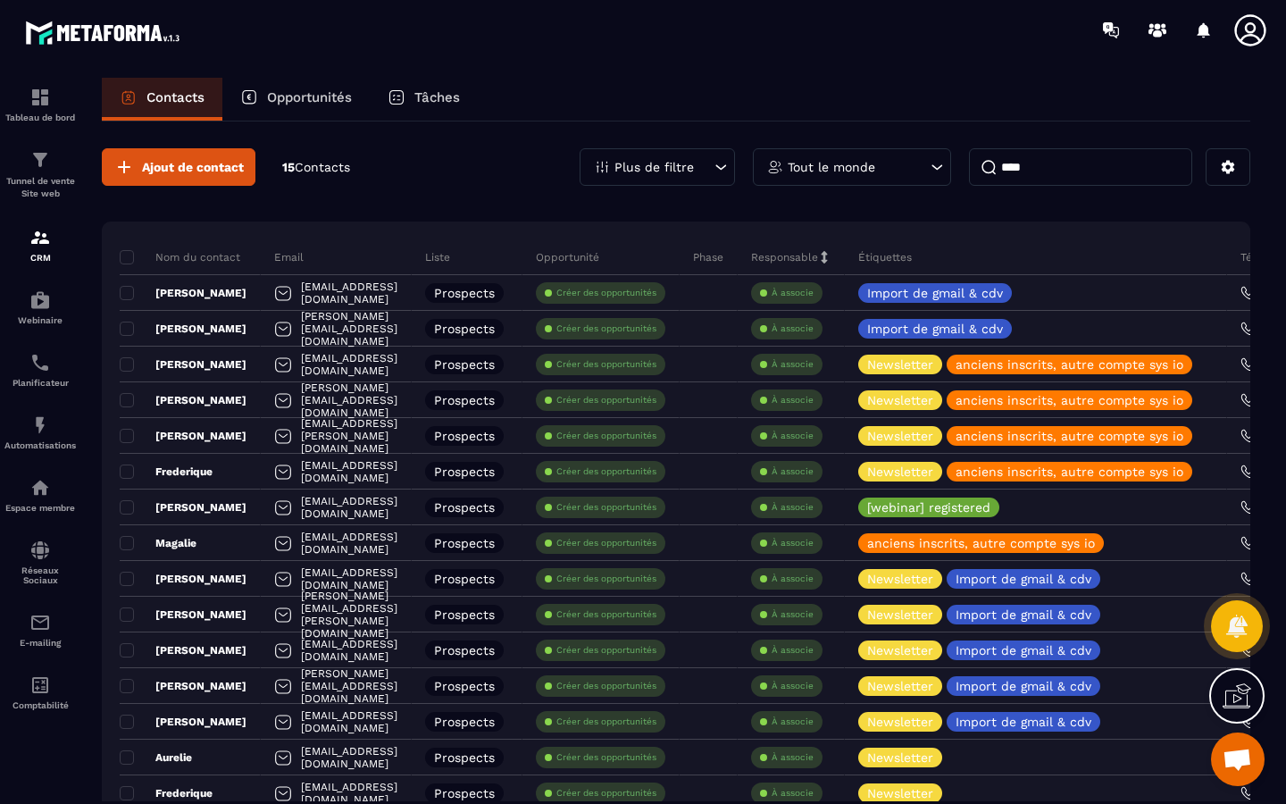
type input "****"
click at [190, 270] on div "Nom du contact" at bounding box center [190, 257] width 141 height 36
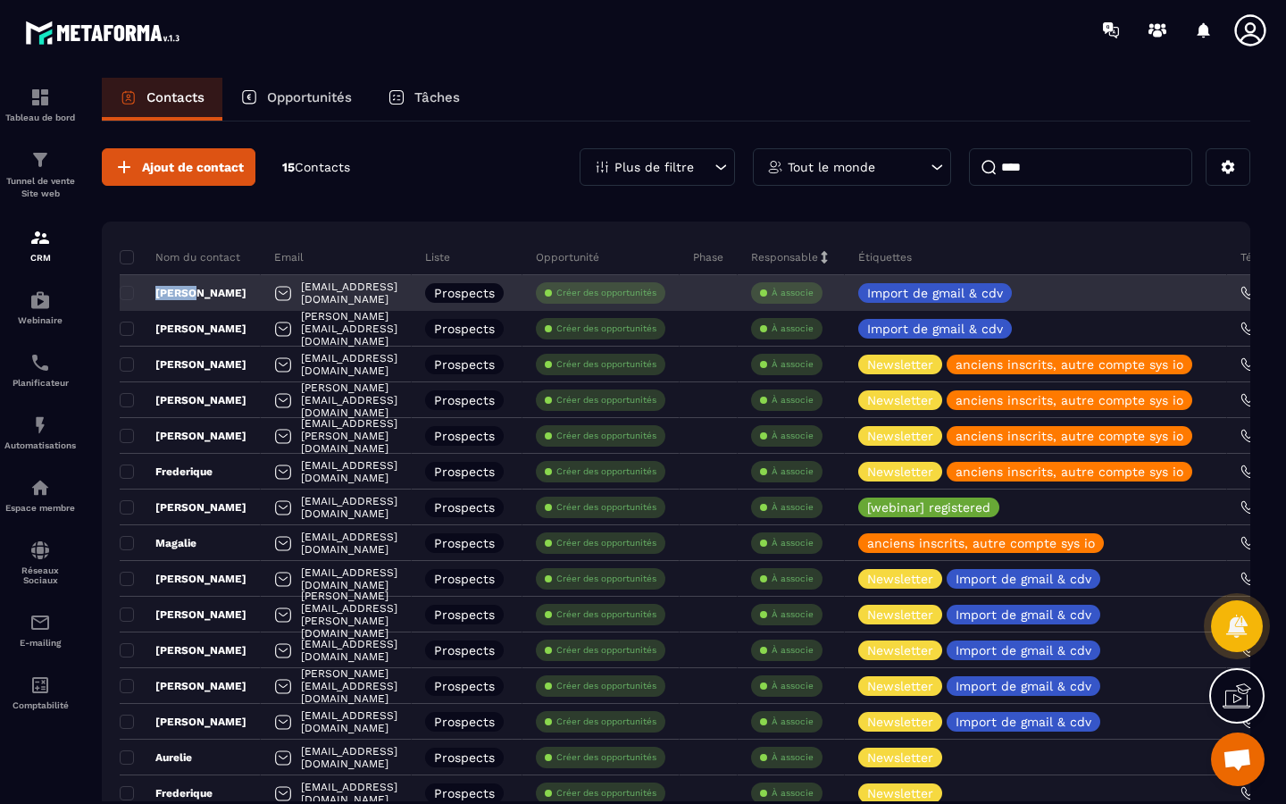
click at [190, 286] on p "[PERSON_NAME]" at bounding box center [183, 293] width 127 height 14
